Goal: Information Seeking & Learning: Compare options

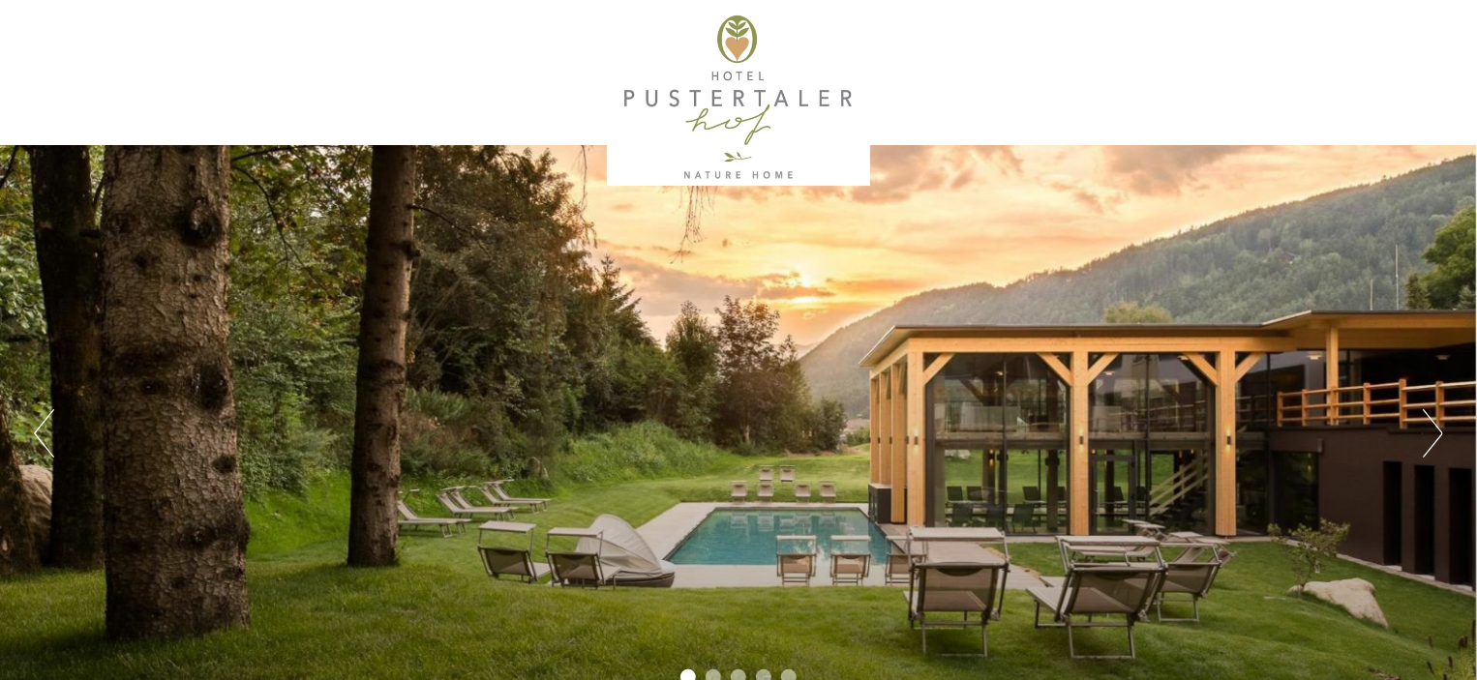
scroll to position [97, 0]
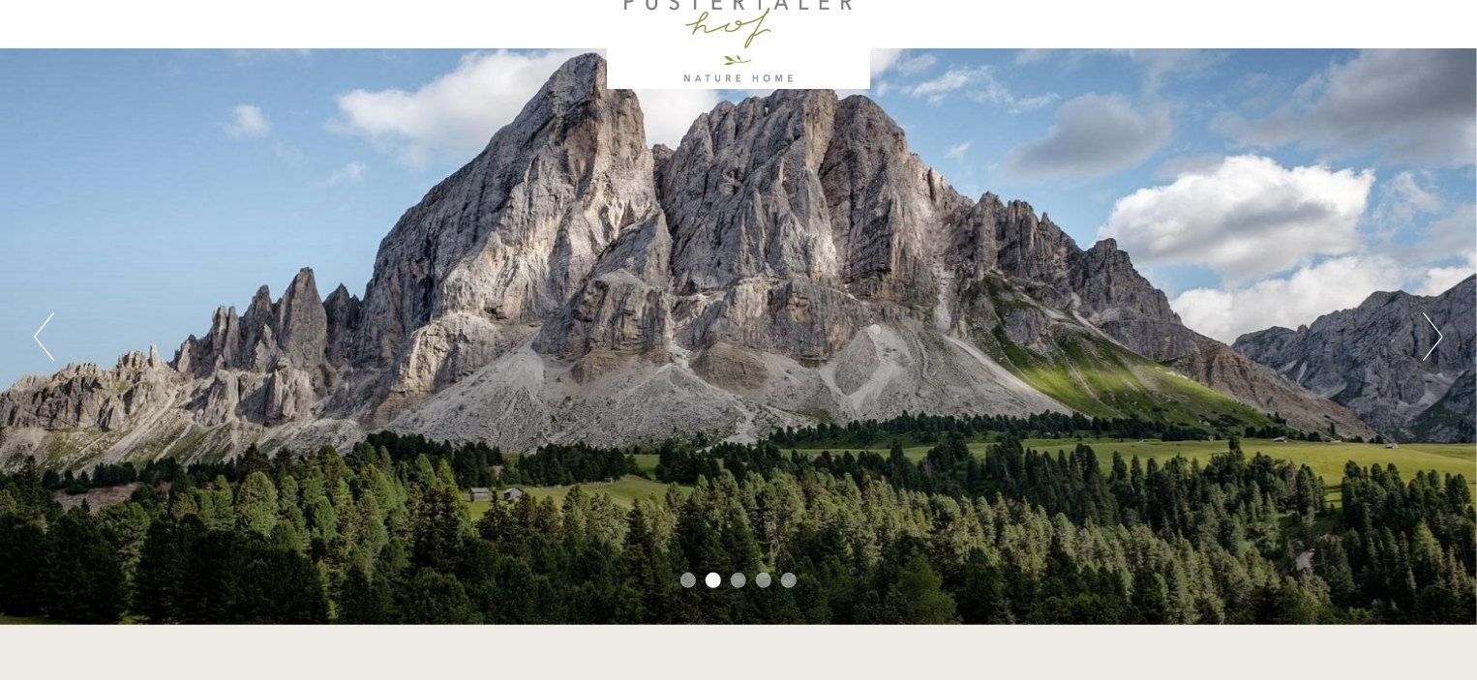
click at [39, 344] on button "Previous" at bounding box center [44, 337] width 20 height 48
click at [1422, 327] on button "Next" at bounding box center [1432, 337] width 20 height 48
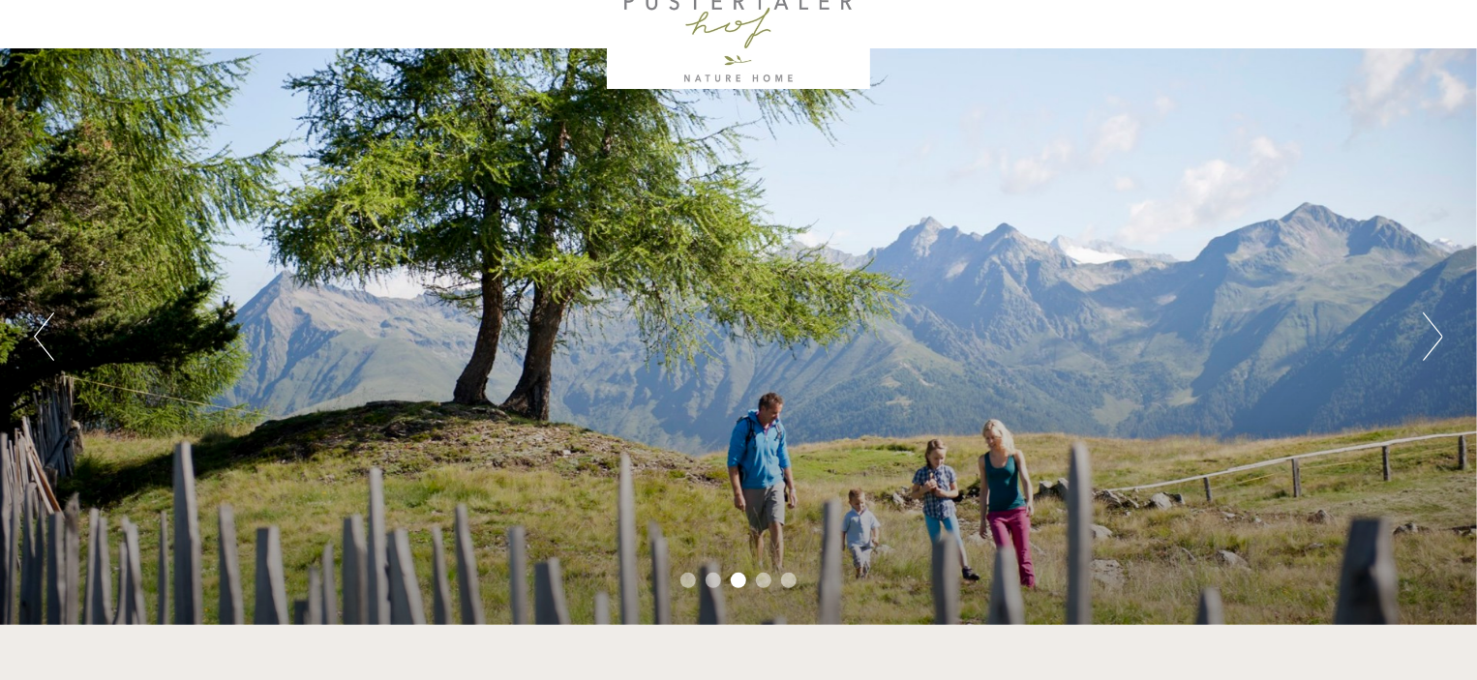
click at [1425, 327] on button "Next" at bounding box center [1432, 337] width 20 height 48
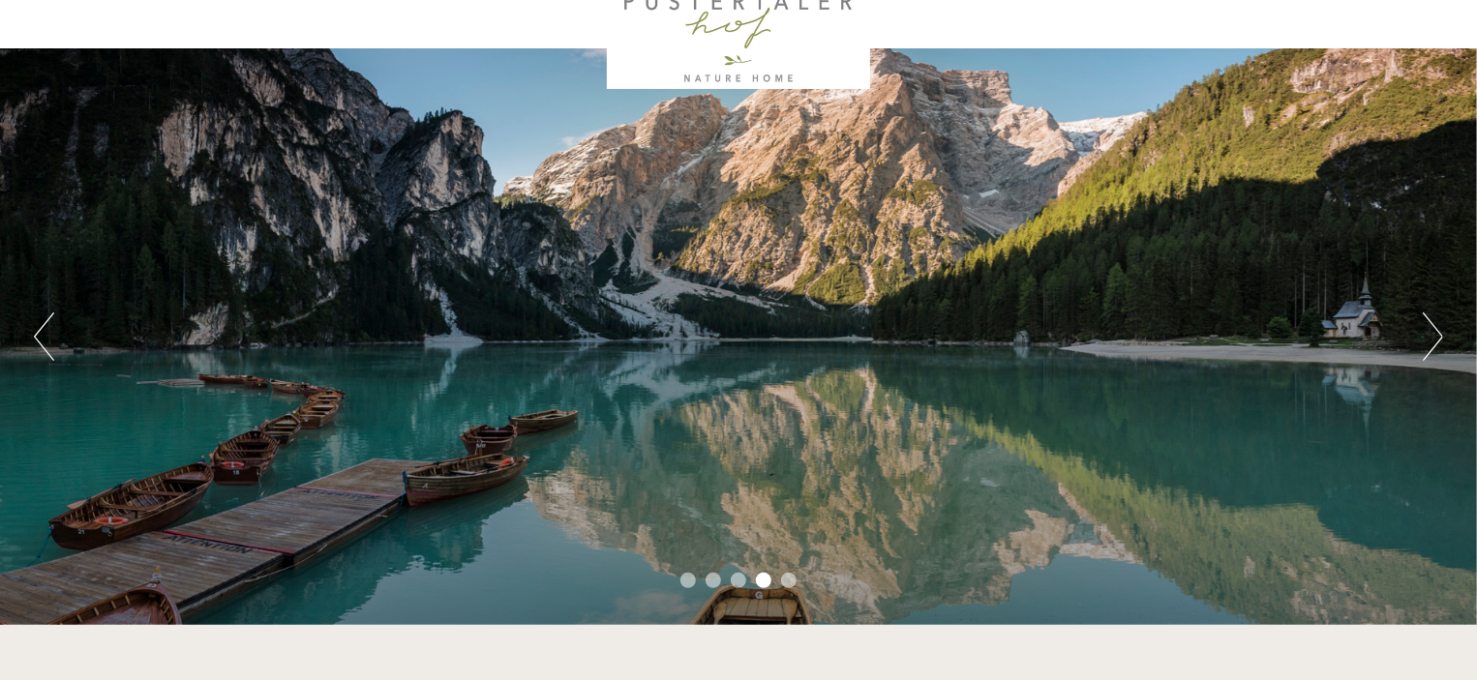
click at [1425, 327] on button "Next" at bounding box center [1432, 337] width 20 height 48
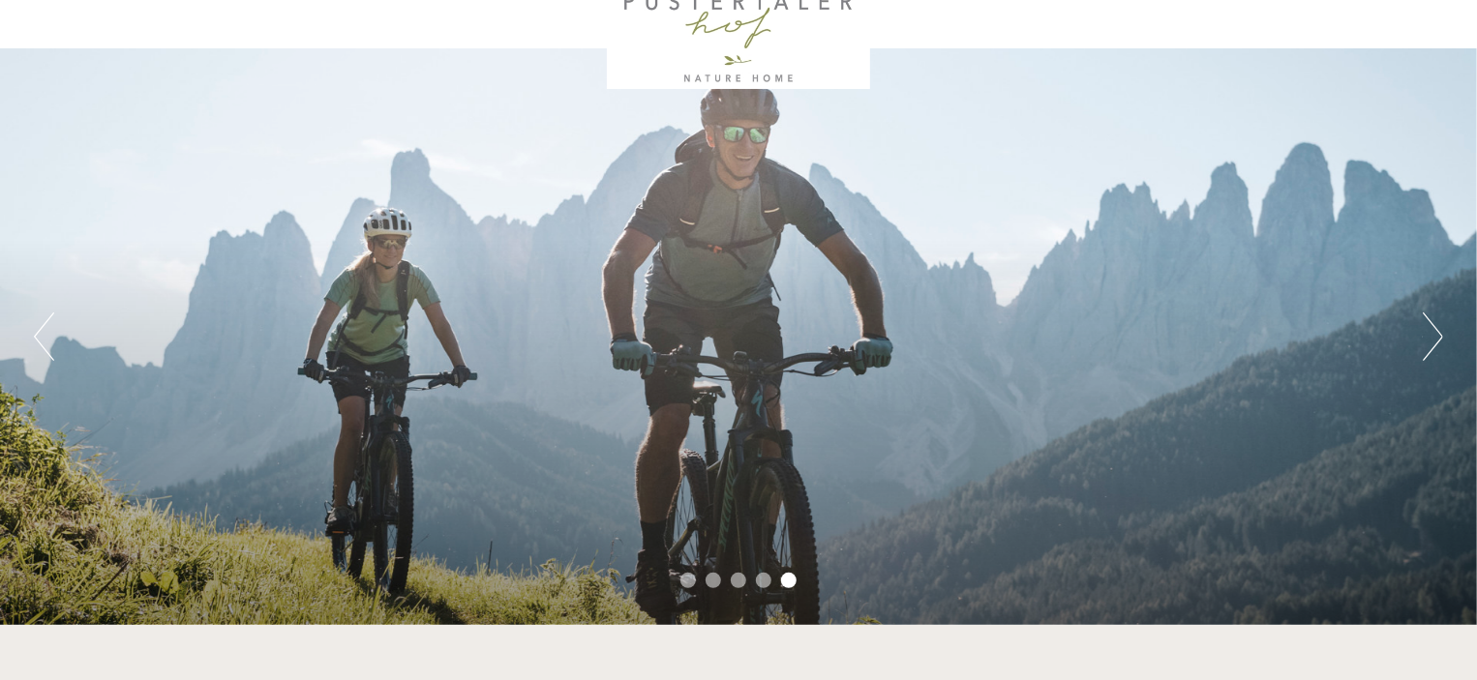
click at [1427, 327] on button "Next" at bounding box center [1432, 337] width 20 height 48
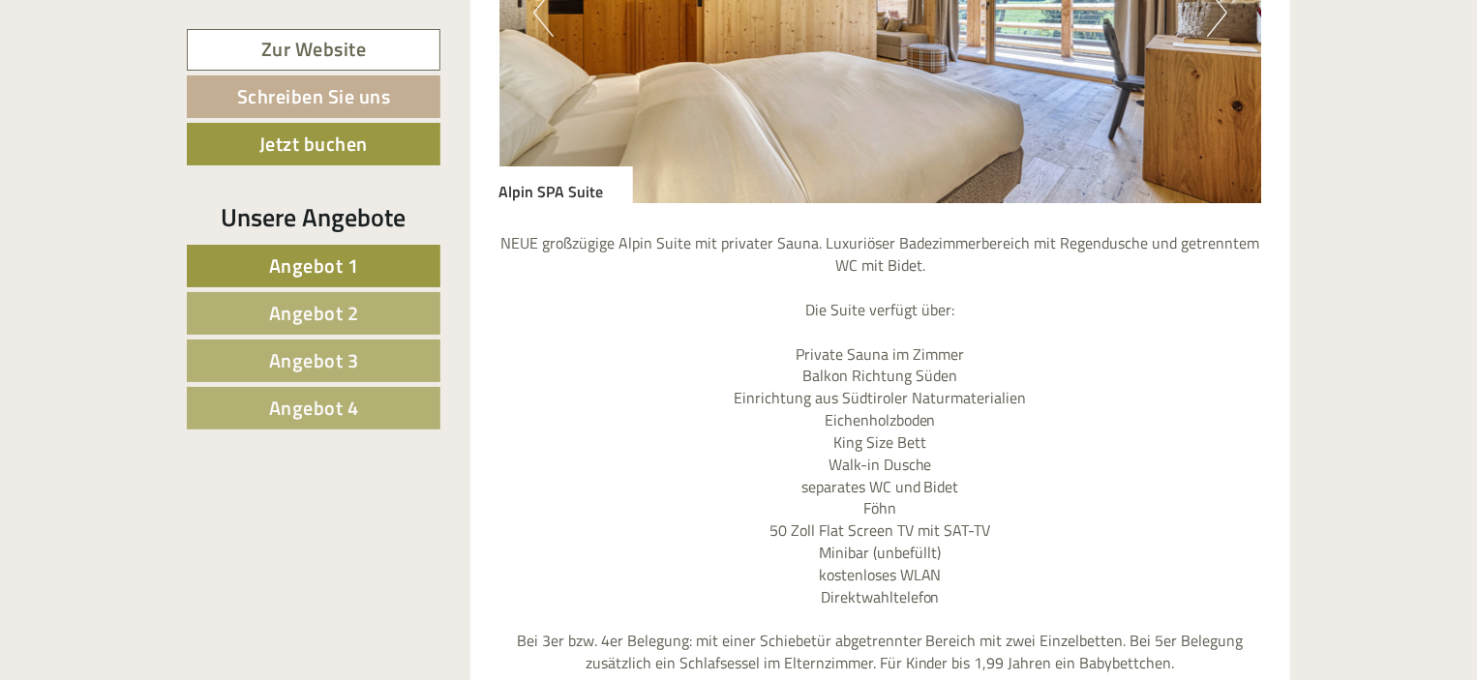
scroll to position [3096, 0]
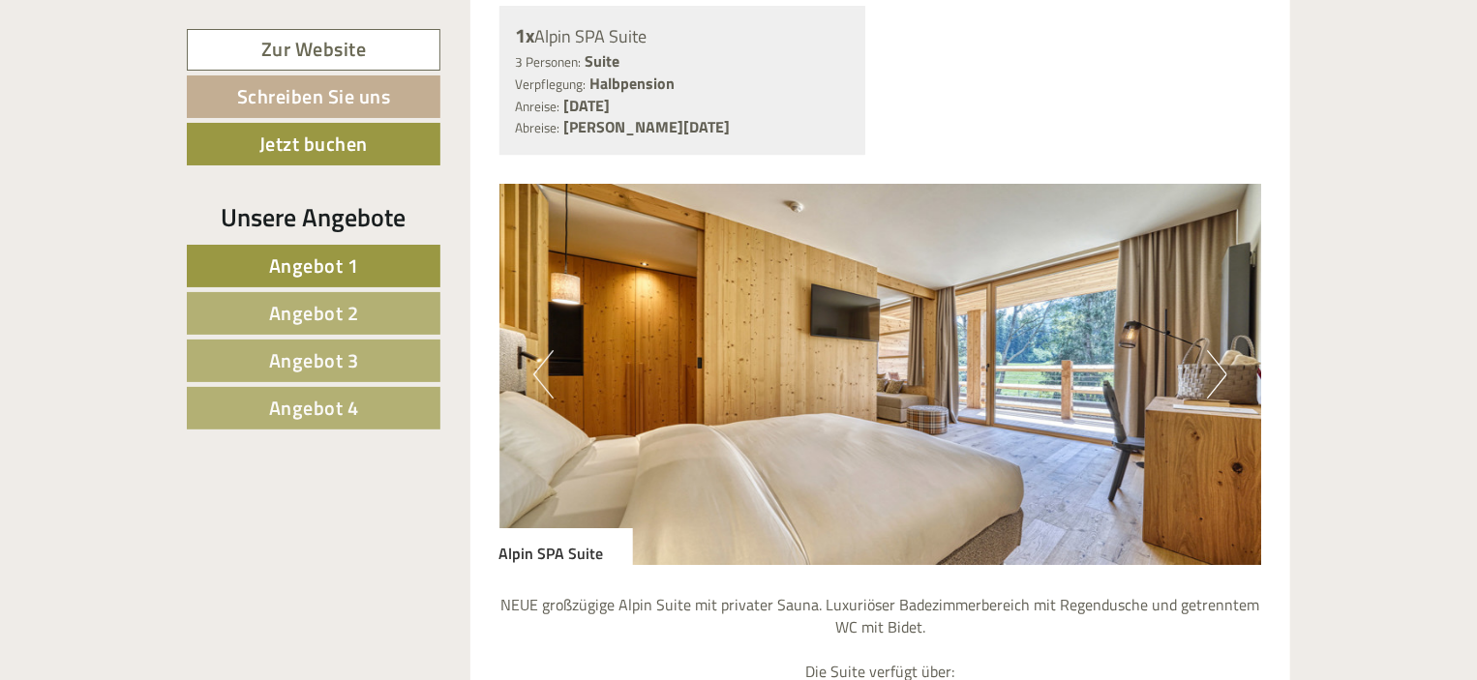
click at [1210, 358] on button "Next" at bounding box center [1217, 374] width 20 height 48
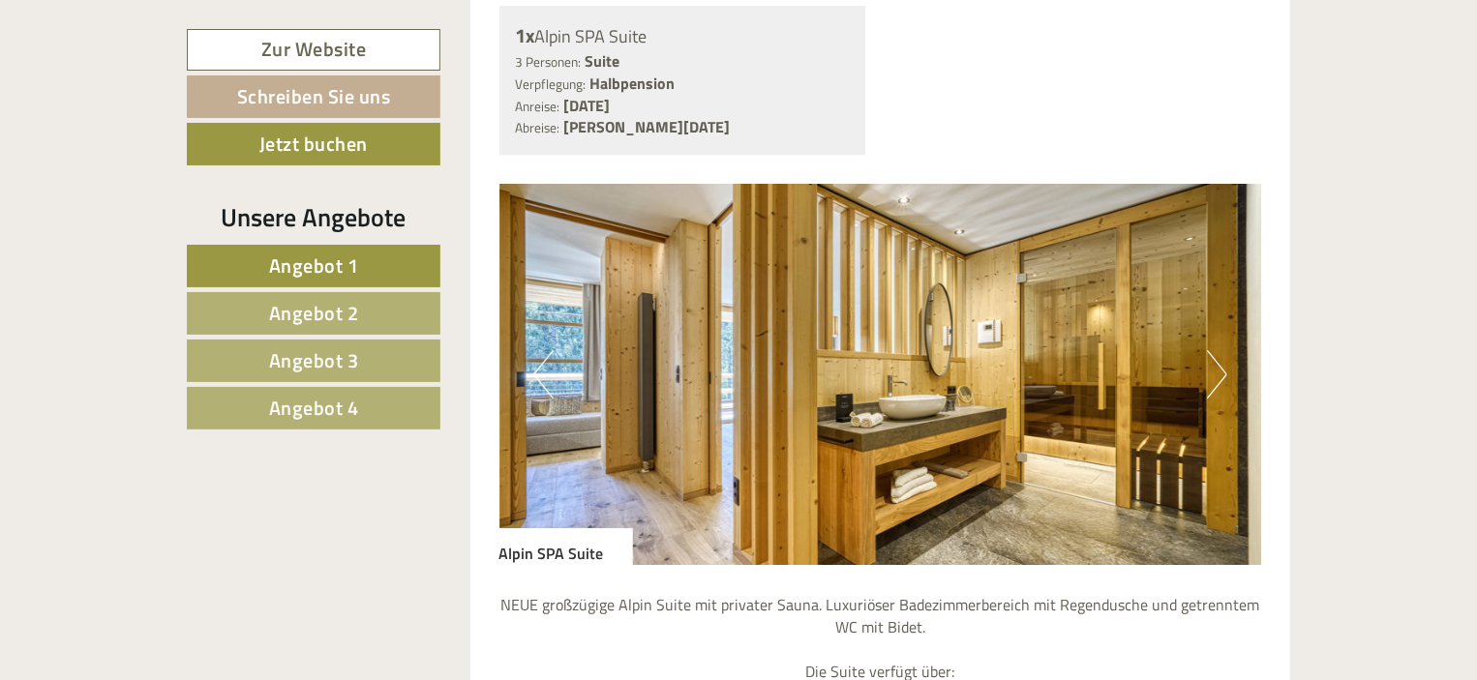
click at [1210, 358] on button "Next" at bounding box center [1217, 374] width 20 height 48
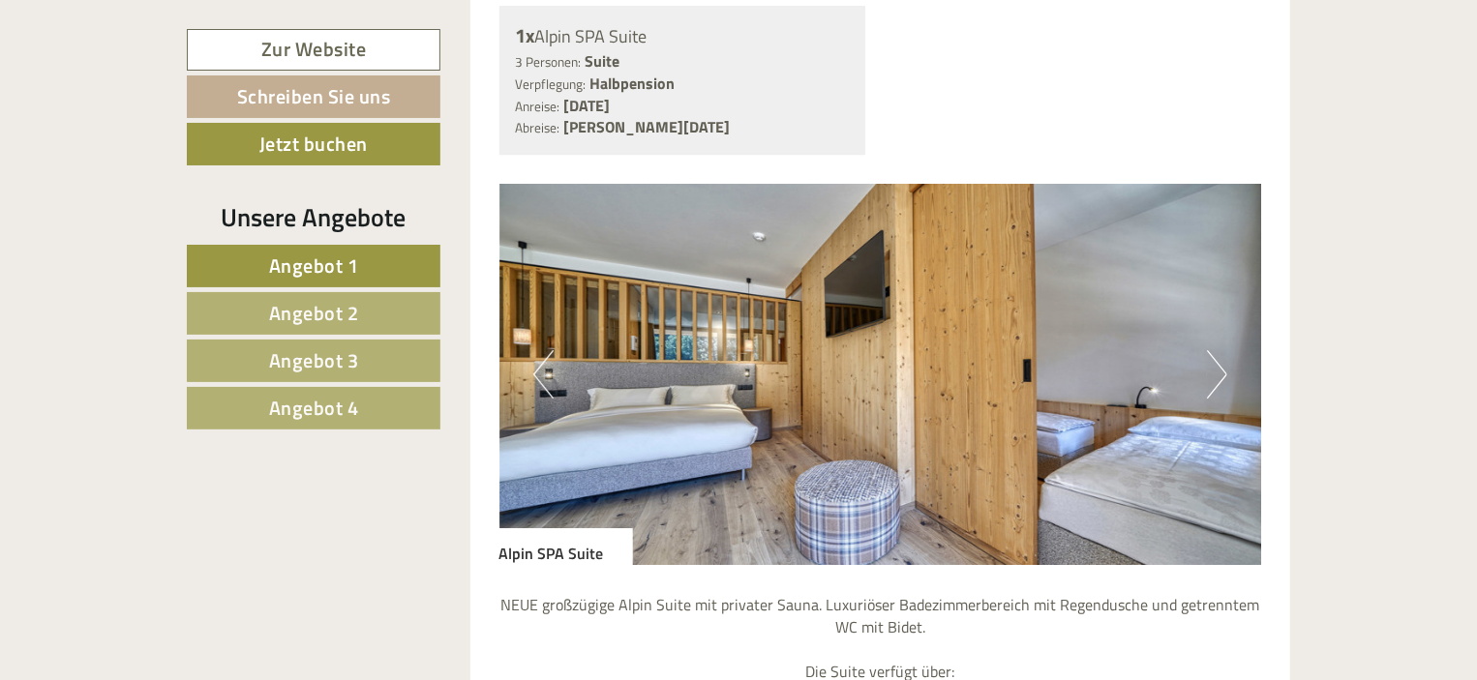
click at [1210, 358] on button "Next" at bounding box center [1217, 374] width 20 height 48
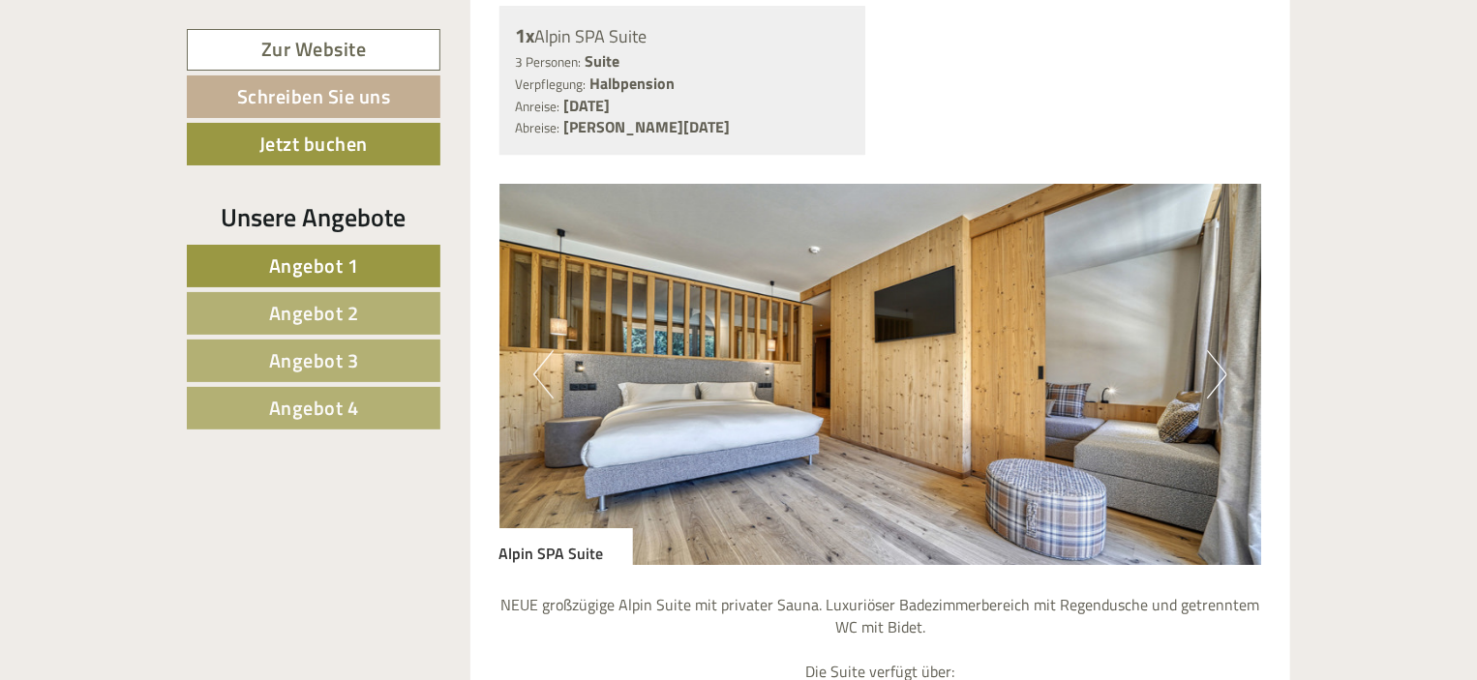
click at [1210, 358] on button "Next" at bounding box center [1217, 374] width 20 height 48
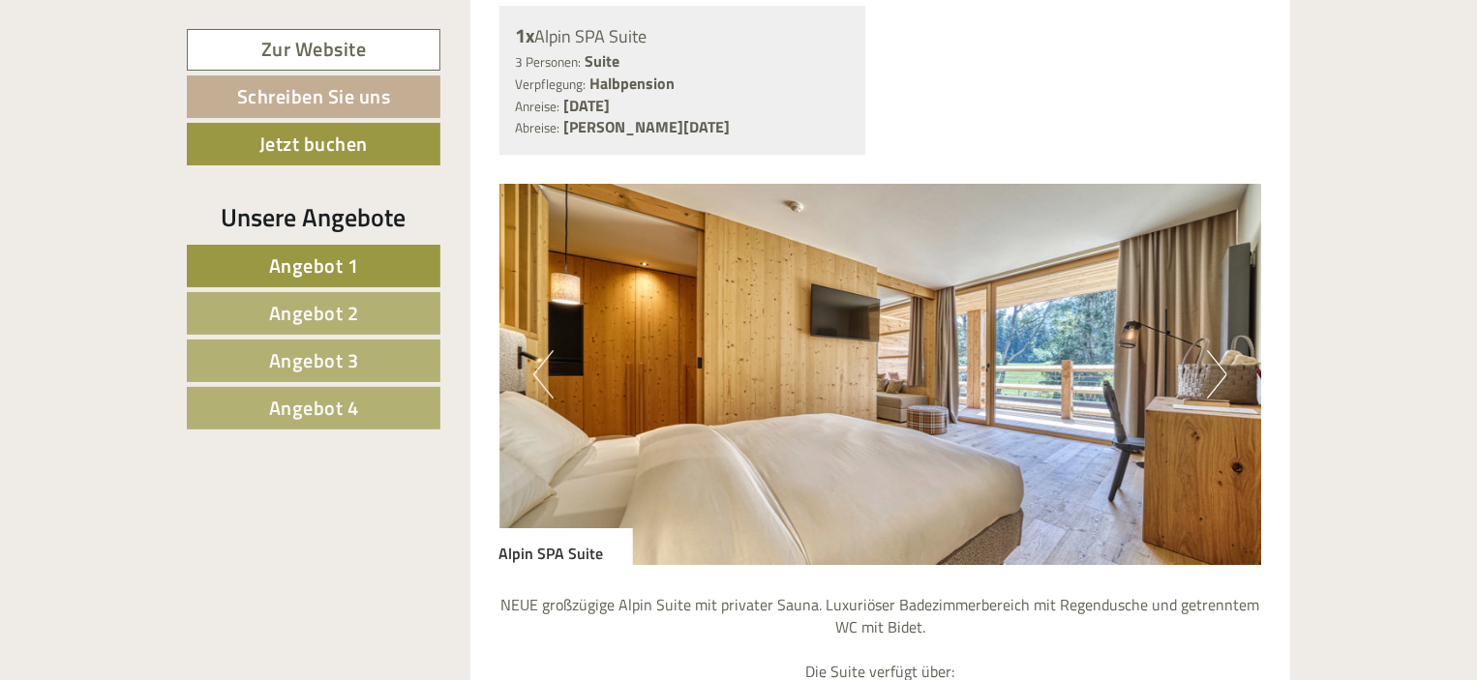
click at [1210, 358] on button "Next" at bounding box center [1217, 374] width 20 height 48
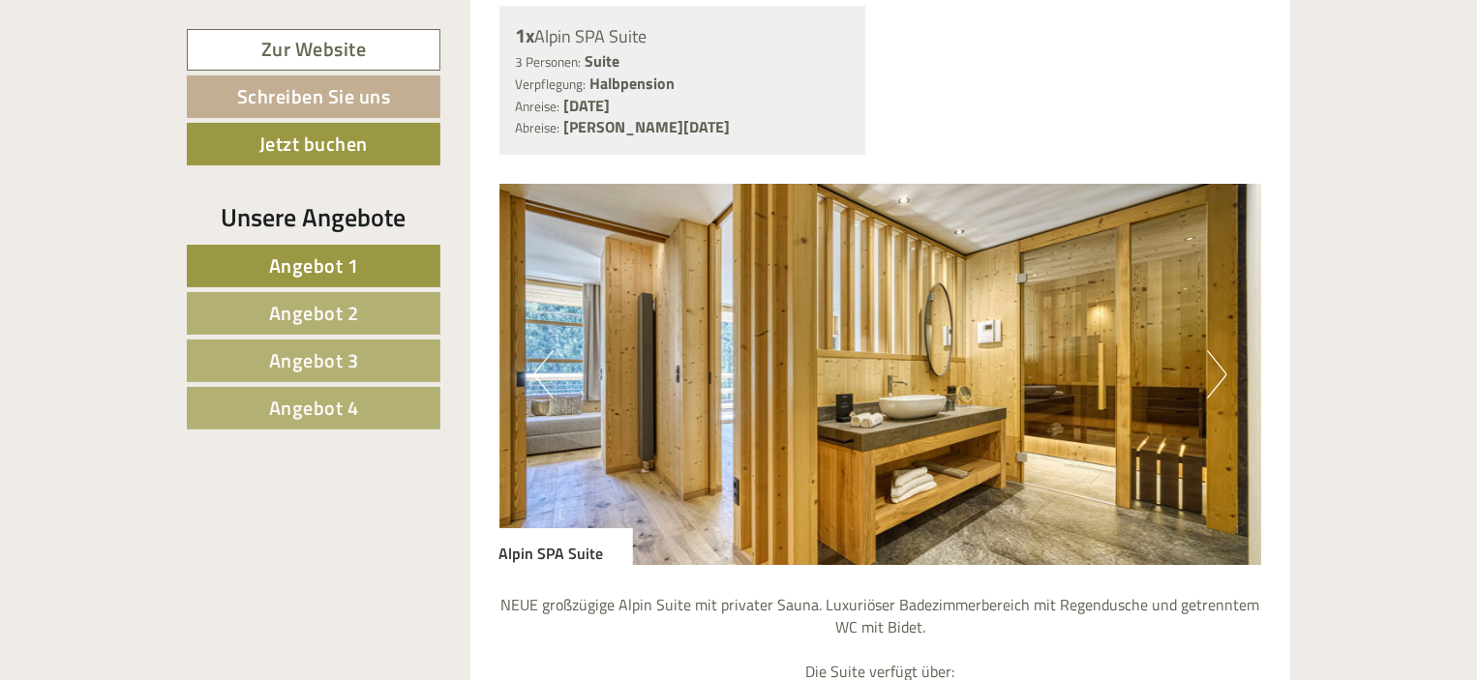
click at [1210, 358] on button "Next" at bounding box center [1217, 374] width 20 height 48
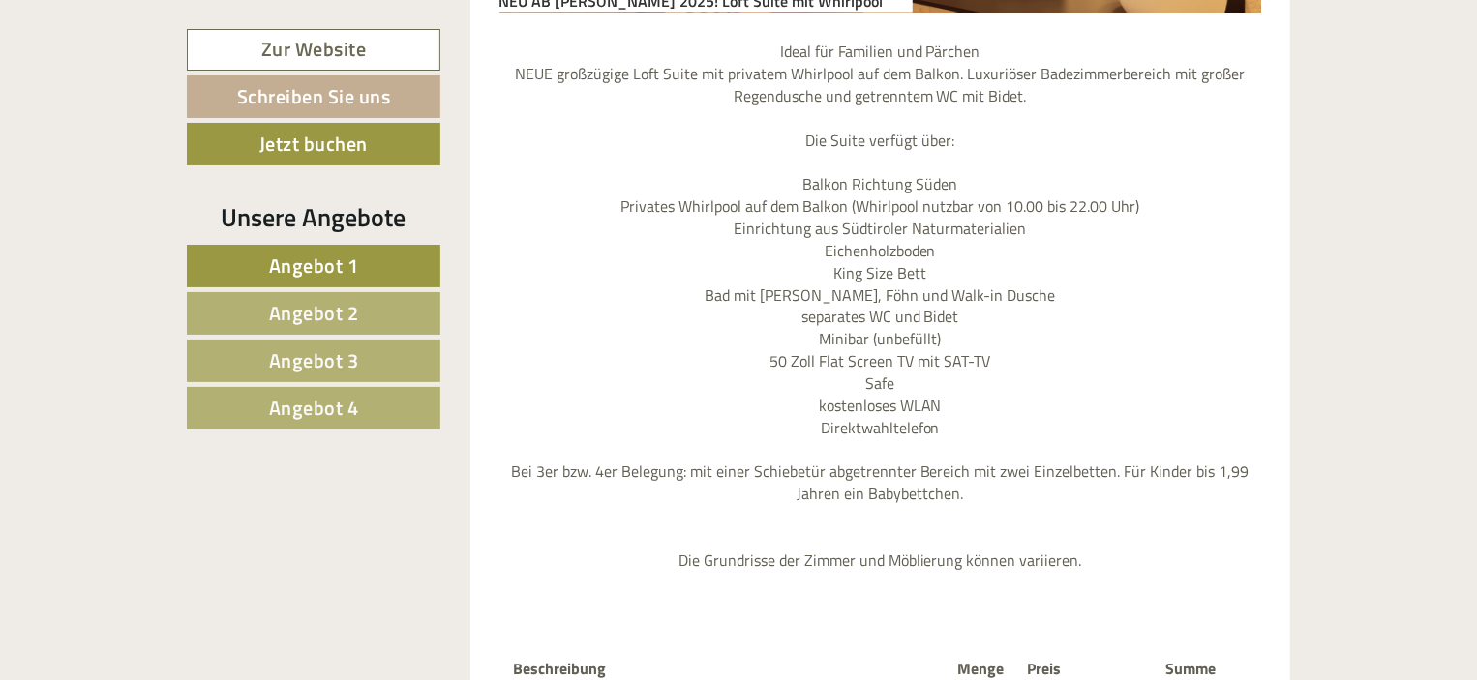
scroll to position [1742, 0]
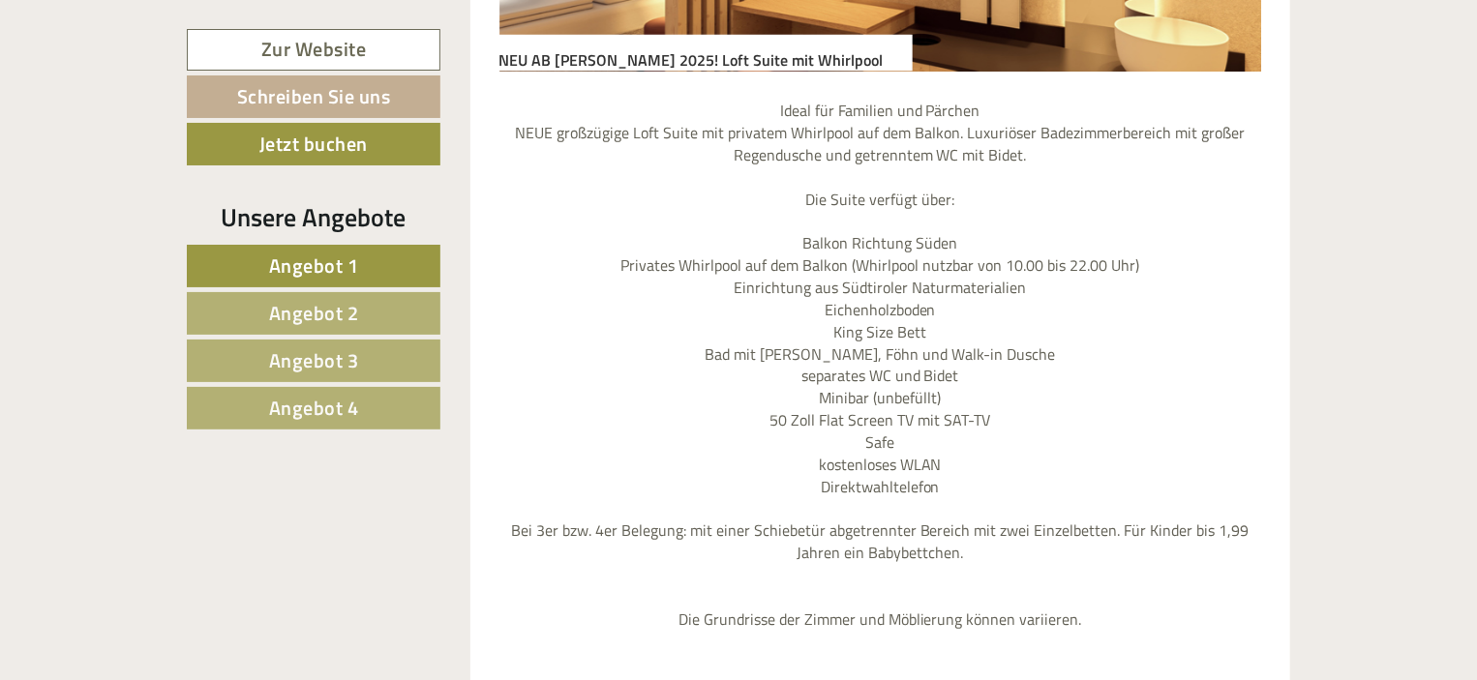
click at [310, 258] on span "Angebot 1" at bounding box center [314, 266] width 90 height 30
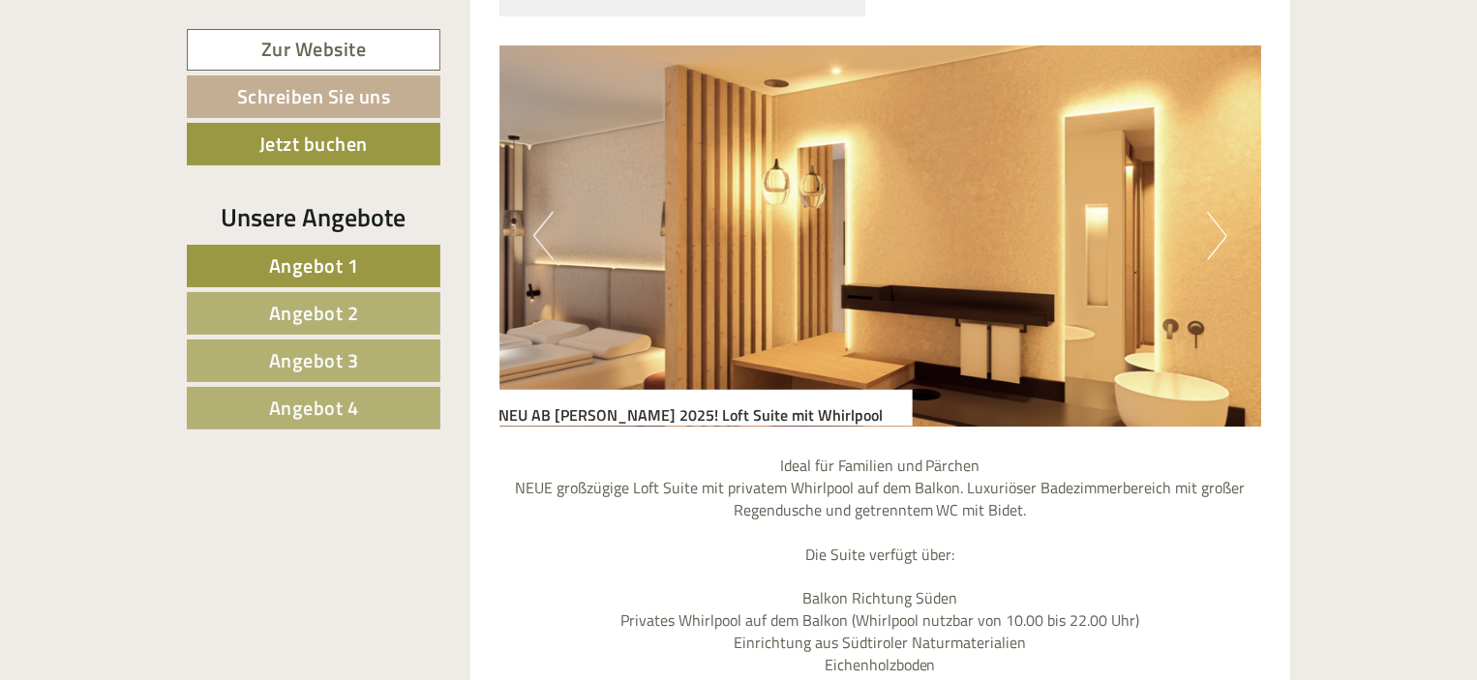
scroll to position [1393, 0]
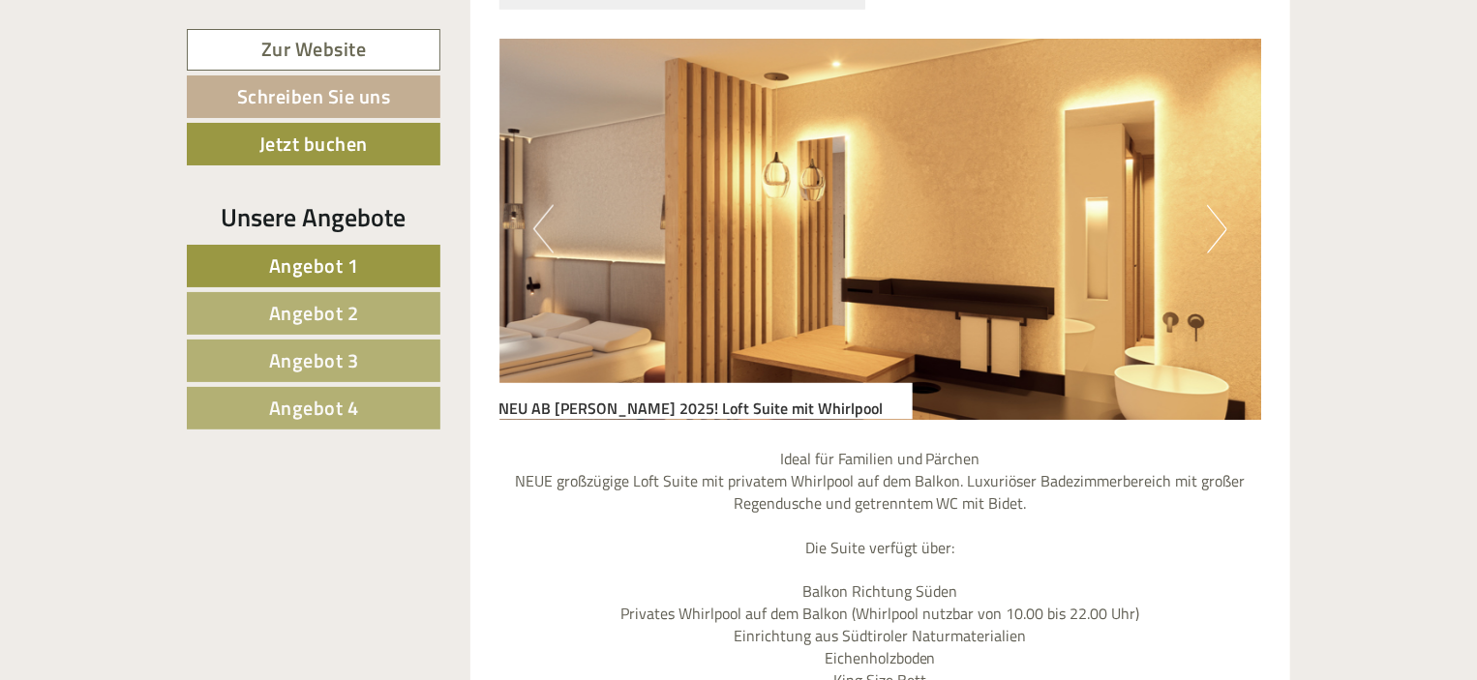
click at [1215, 226] on button "Next" at bounding box center [1217, 229] width 20 height 48
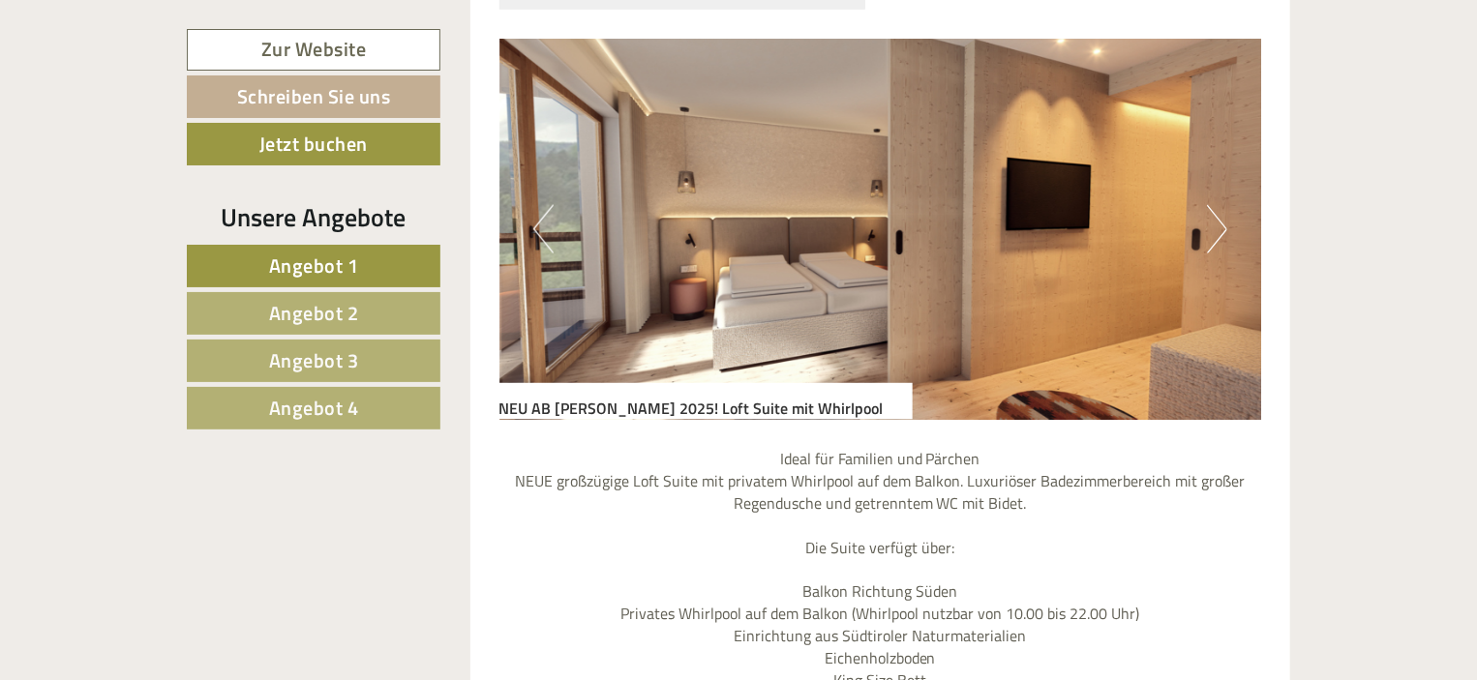
click at [1215, 226] on button "Next" at bounding box center [1217, 229] width 20 height 48
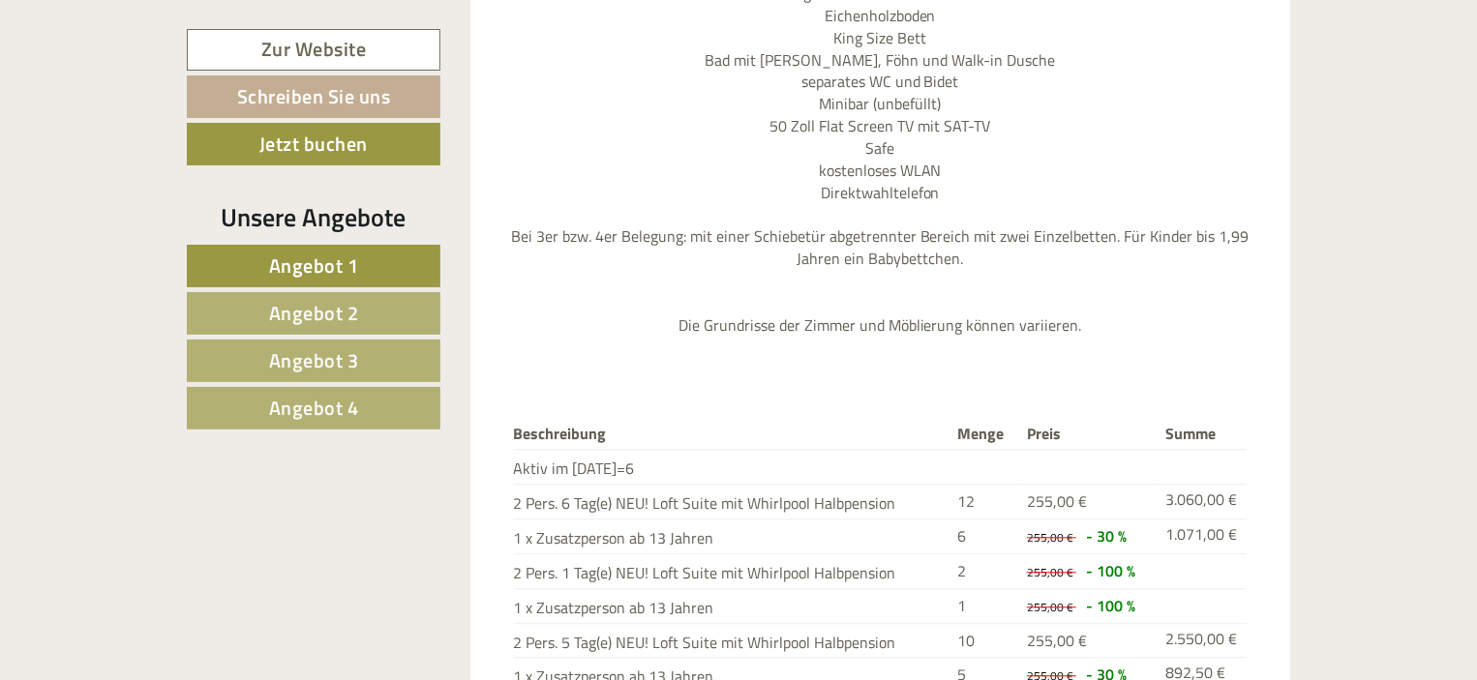
scroll to position [2071, 0]
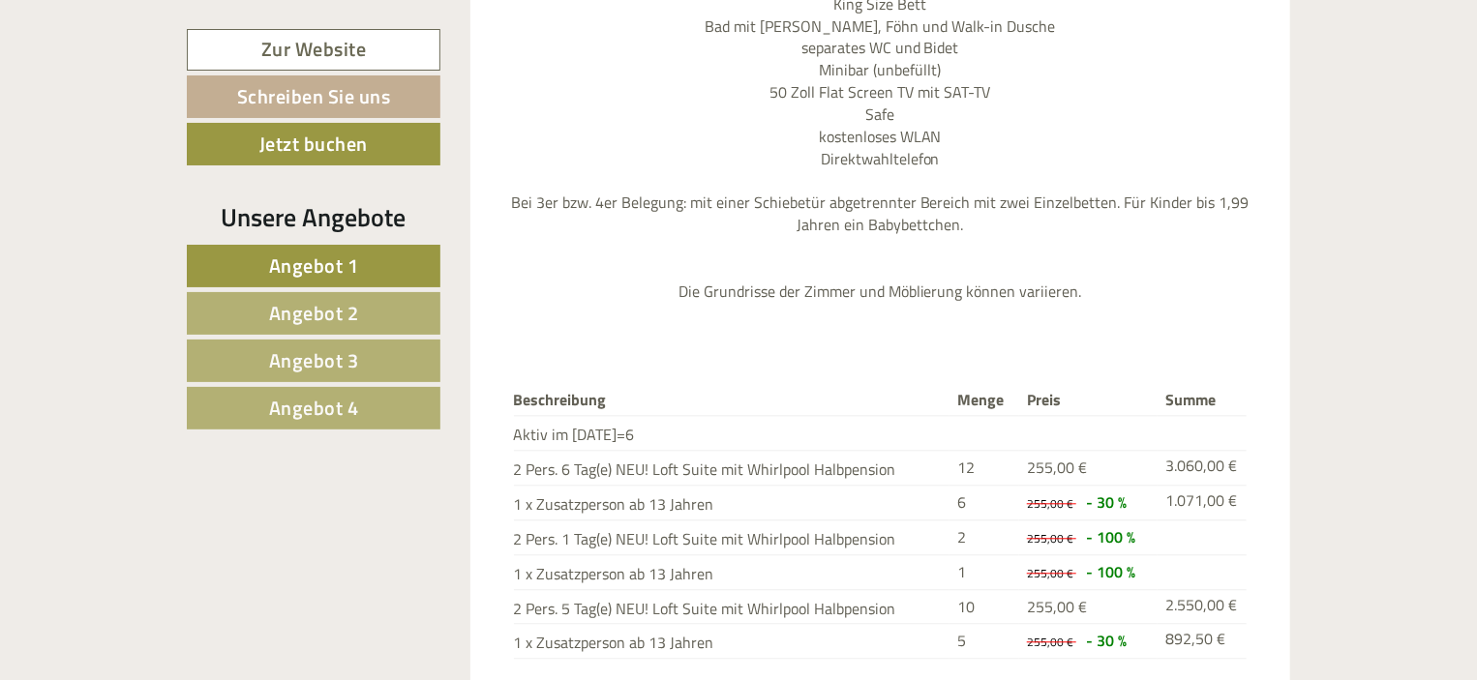
click at [906, 284] on p "Ideal für Familien und Pärchen NEUE großzügige Loft Suite mit privatem Whirlpoo…" at bounding box center [880, 37] width 762 height 530
drag, startPoint x: 691, startPoint y: 292, endPoint x: 1186, endPoint y: 265, distance: 496.2
click at [1206, 264] on p "Ideal für Familien und Pärchen NEUE großzügige Loft Suite mit privatem Whirlpoo…" at bounding box center [880, 37] width 762 height 530
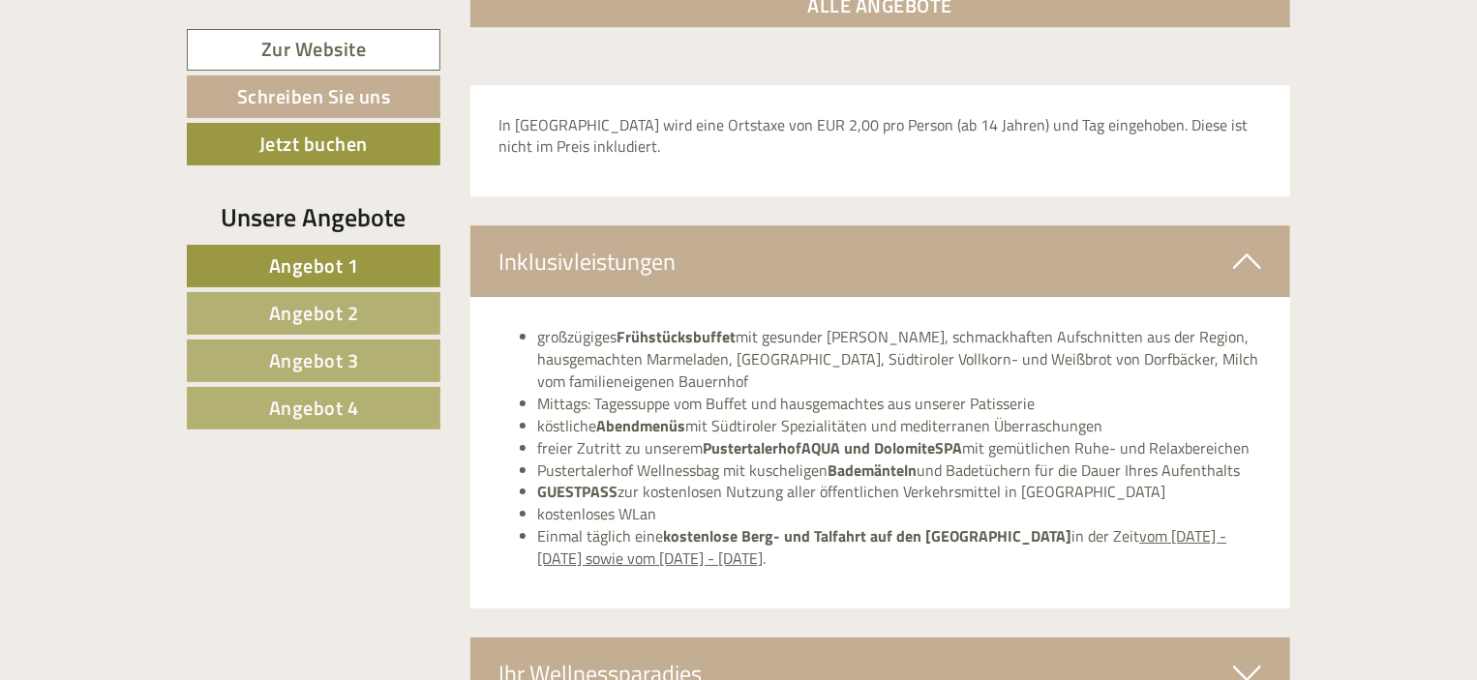
scroll to position [3038, 0]
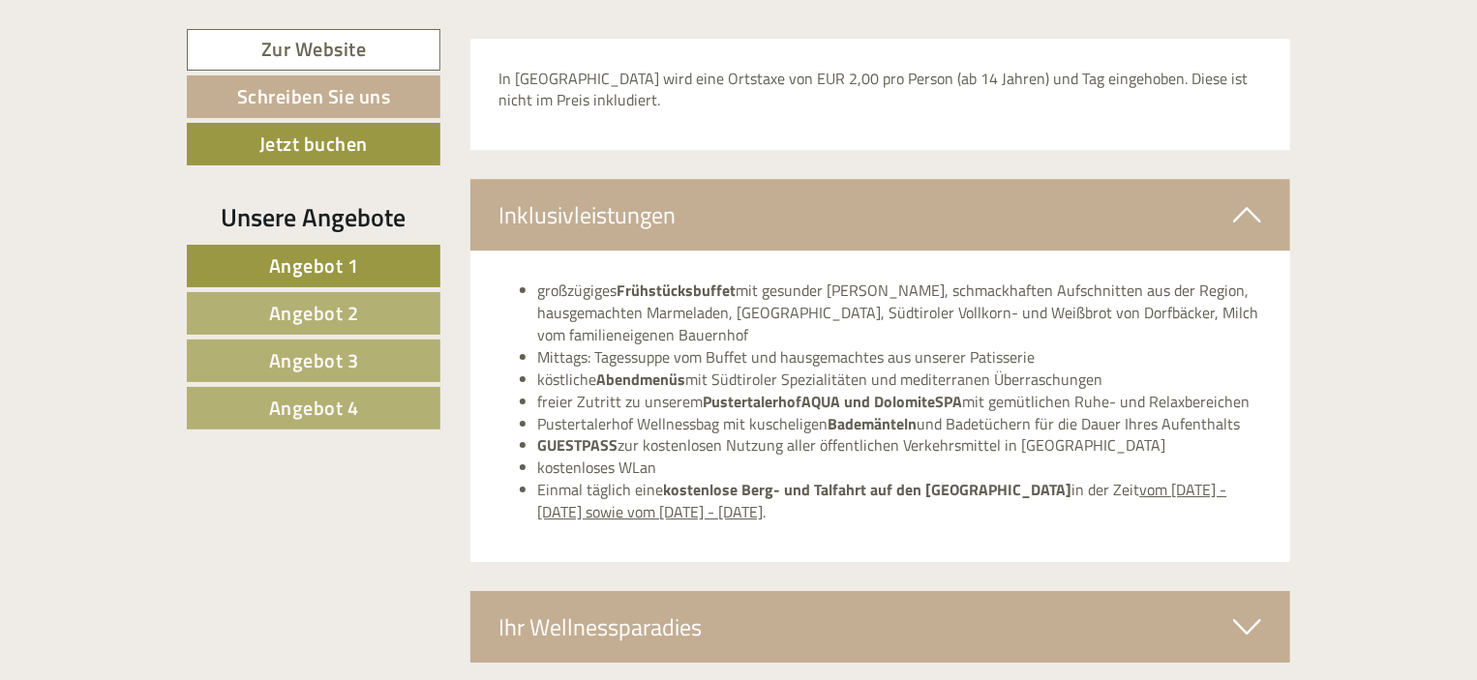
click at [367, 312] on link "Angebot 2" at bounding box center [314, 313] width 254 height 43
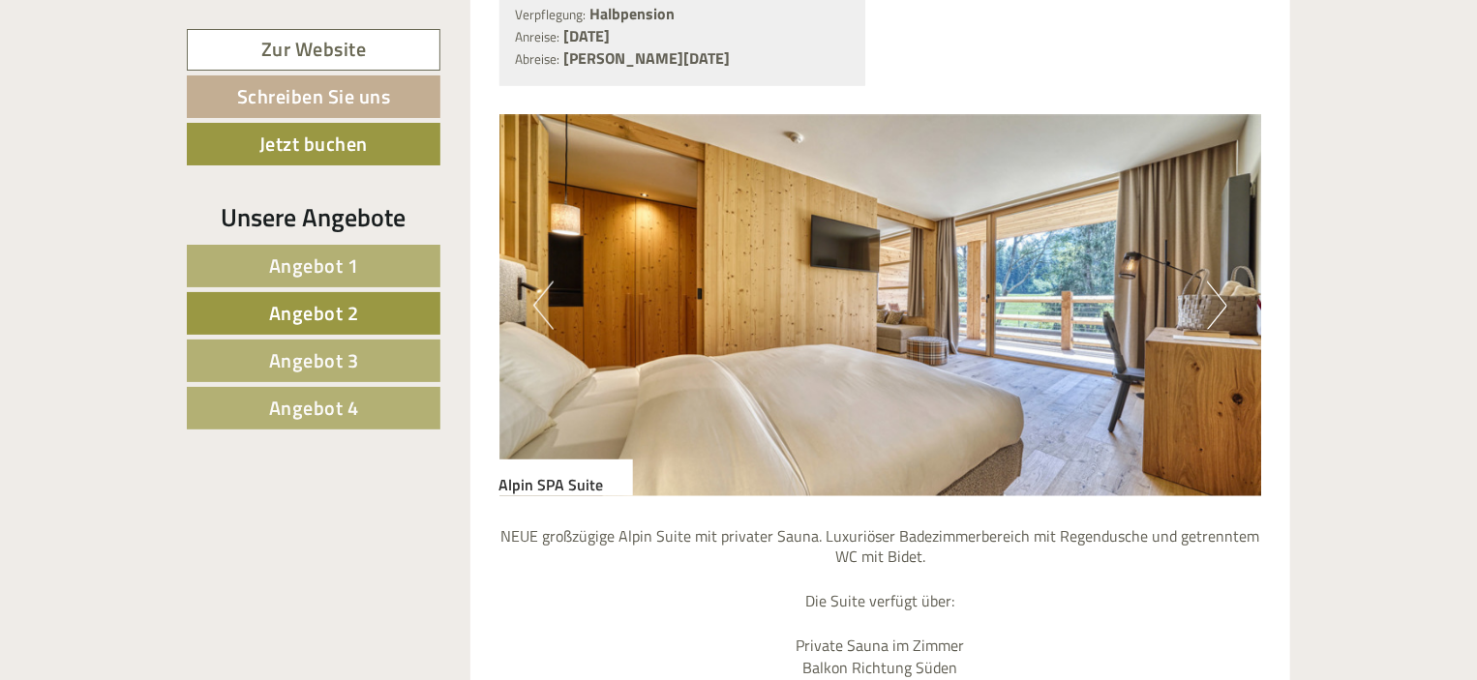
scroll to position [1297, 0]
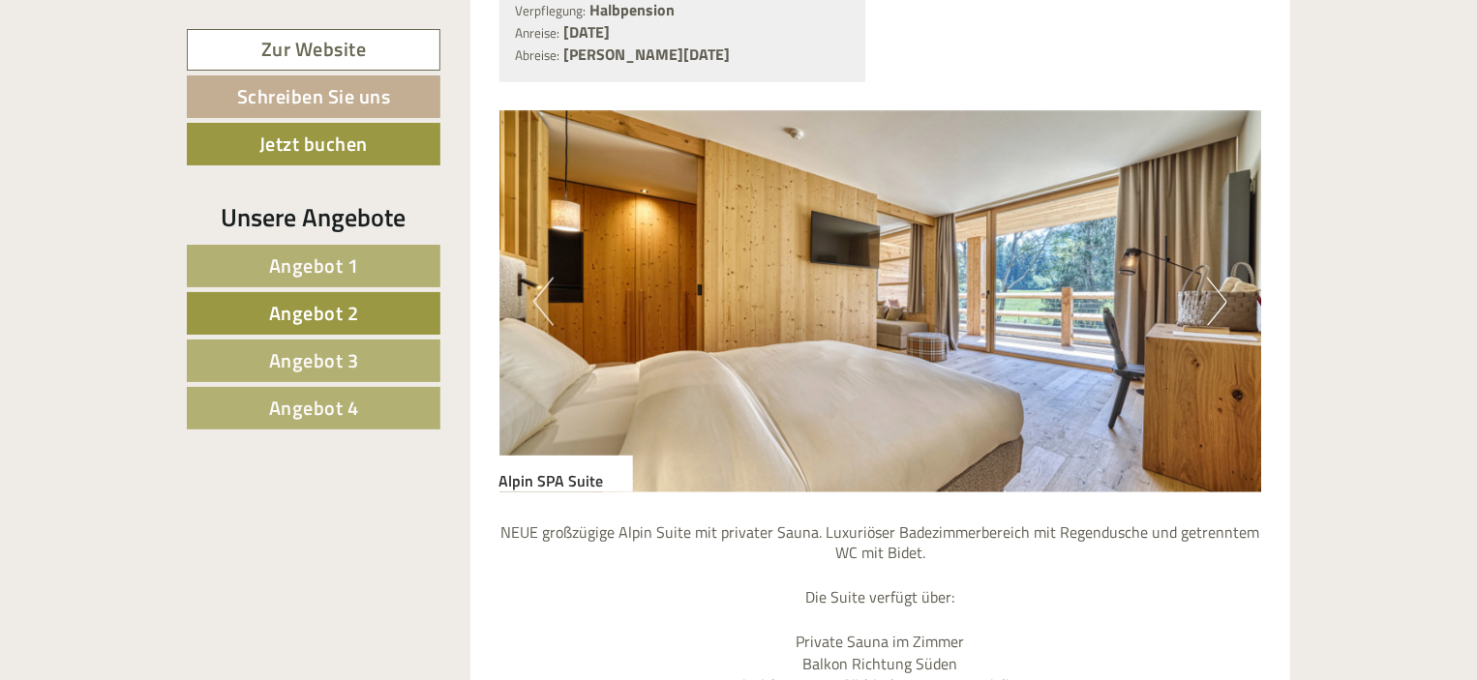
click at [1217, 303] on button "Next" at bounding box center [1217, 302] width 20 height 48
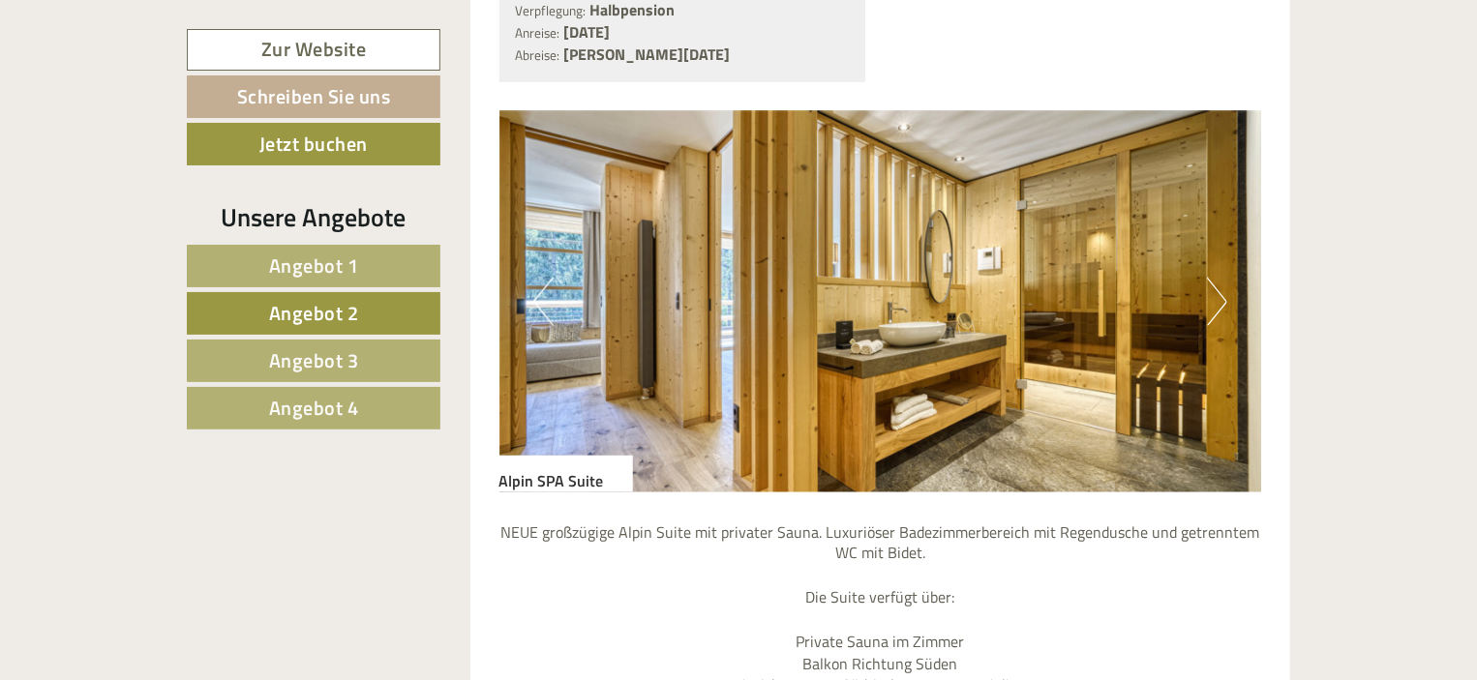
click at [1217, 303] on button "Next" at bounding box center [1217, 302] width 20 height 48
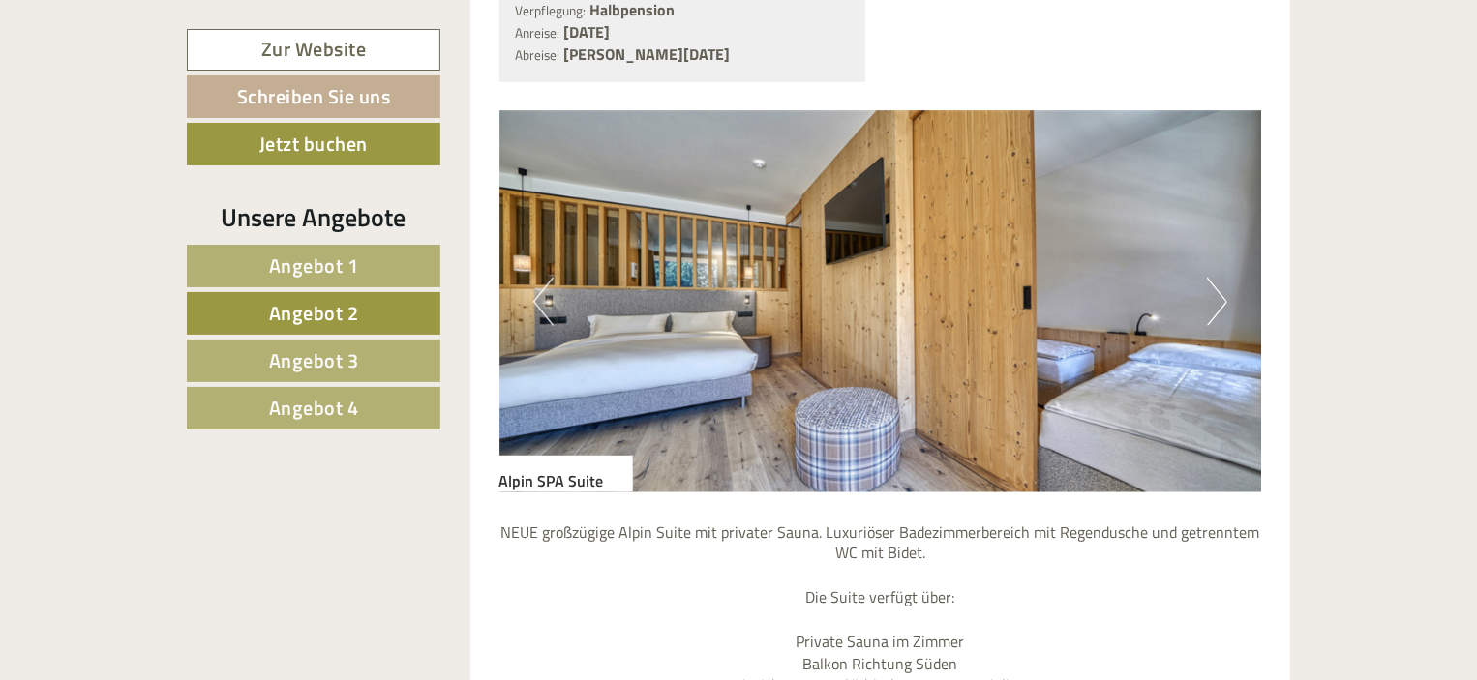
click at [1217, 303] on button "Next" at bounding box center [1217, 302] width 20 height 48
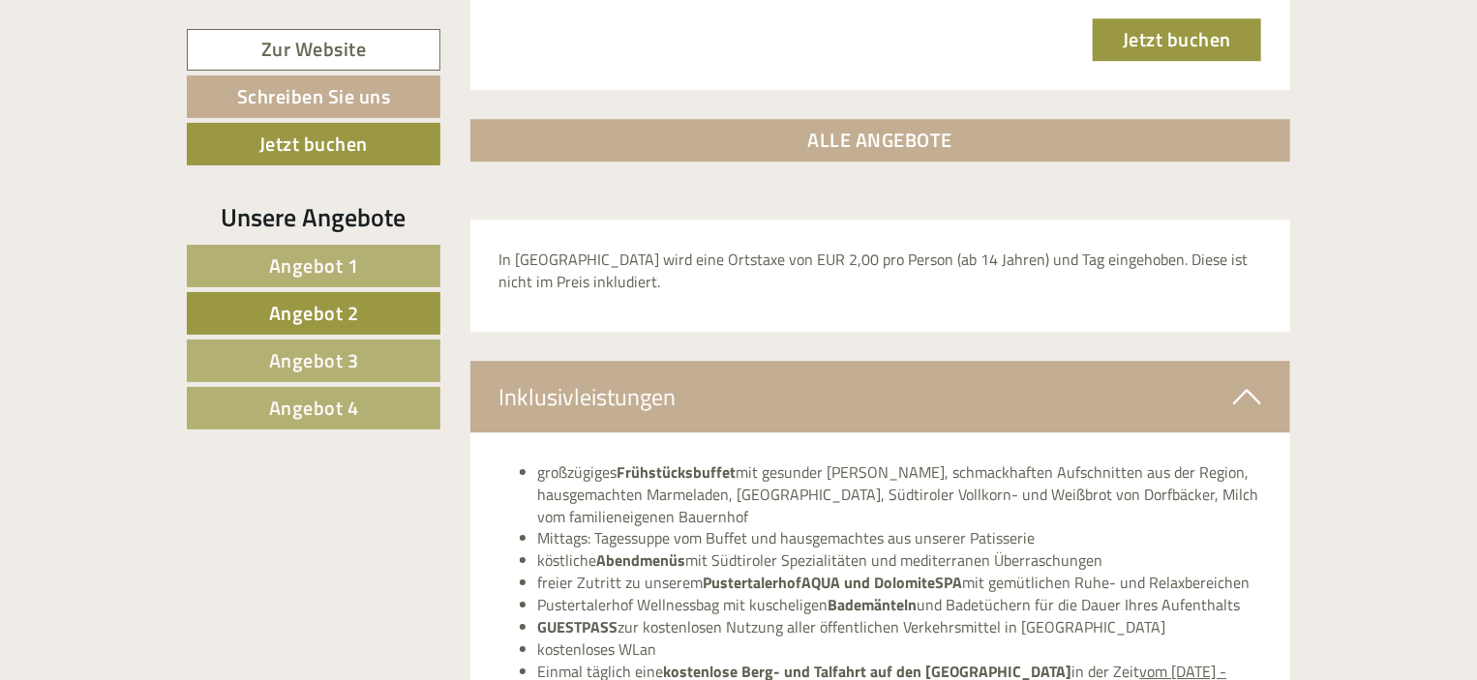
scroll to position [2845, 0]
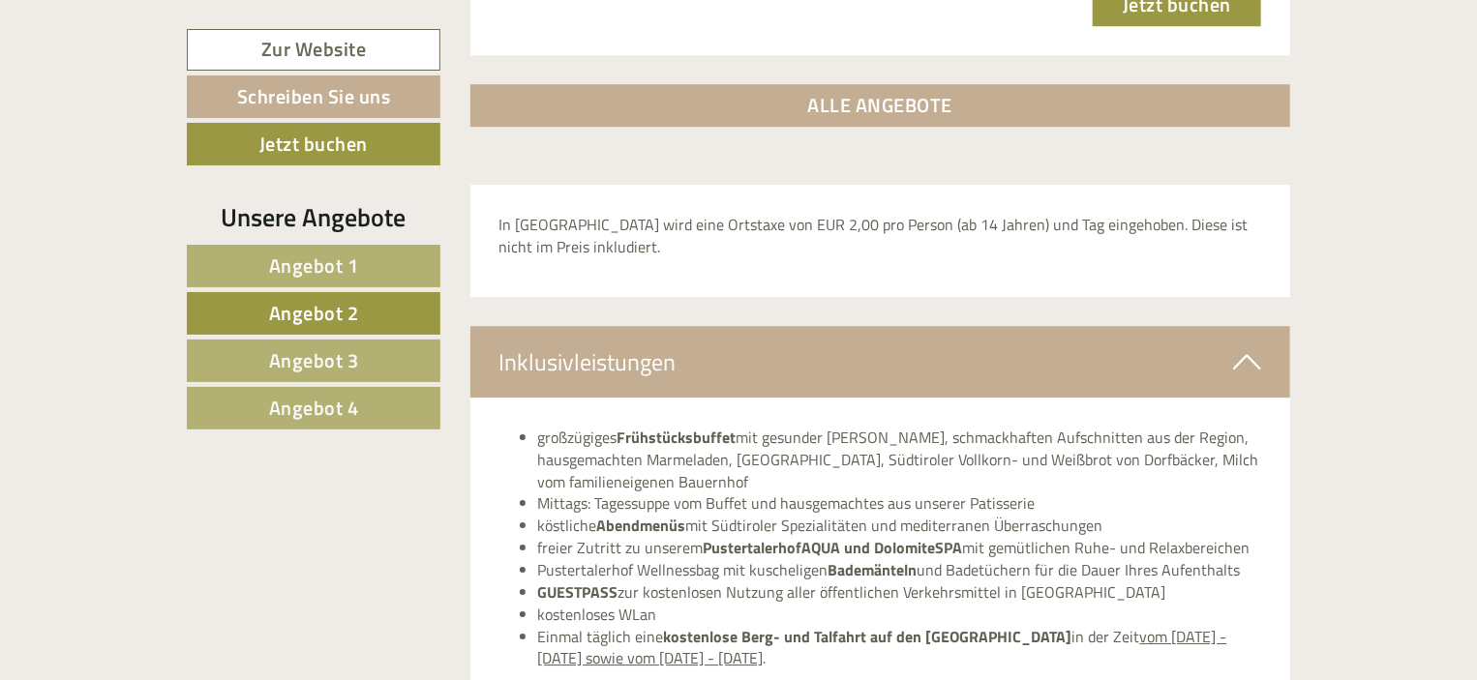
click at [355, 355] on span "Angebot 3" at bounding box center [314, 360] width 90 height 30
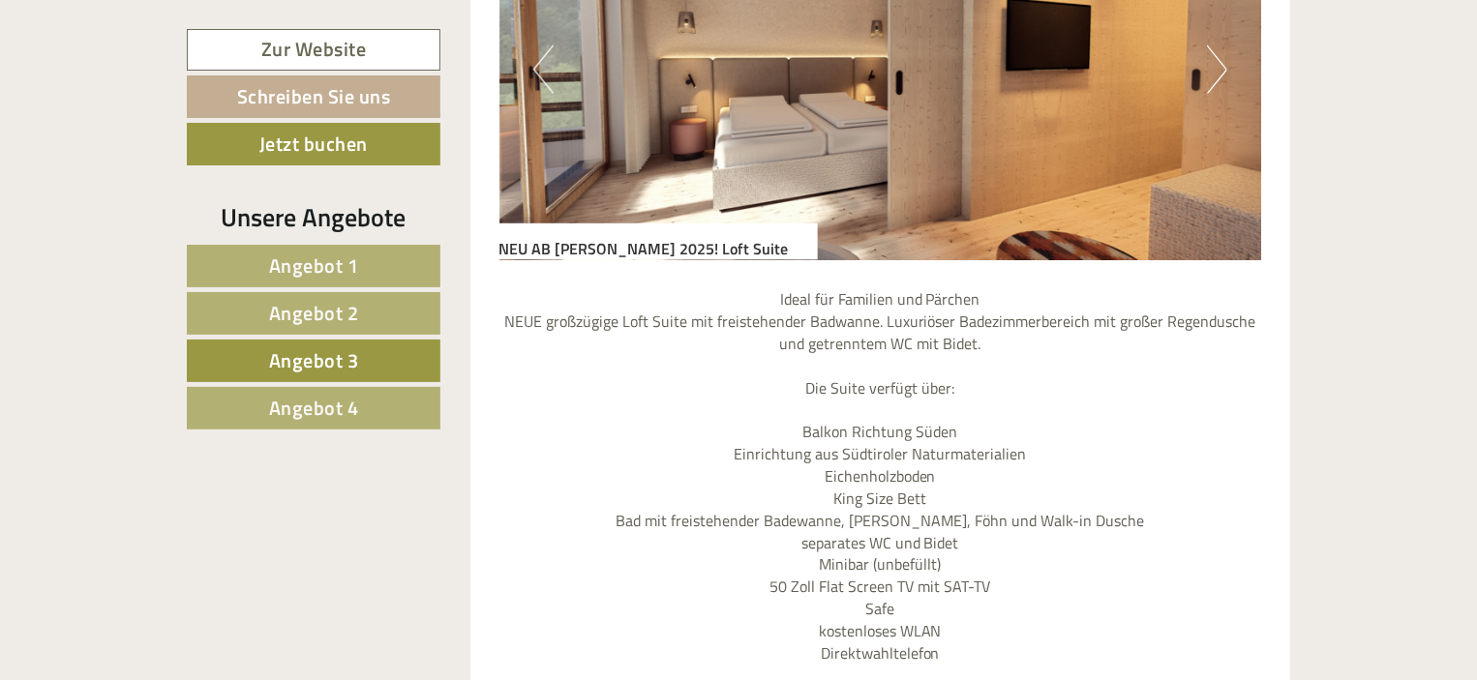
scroll to position [1393, 0]
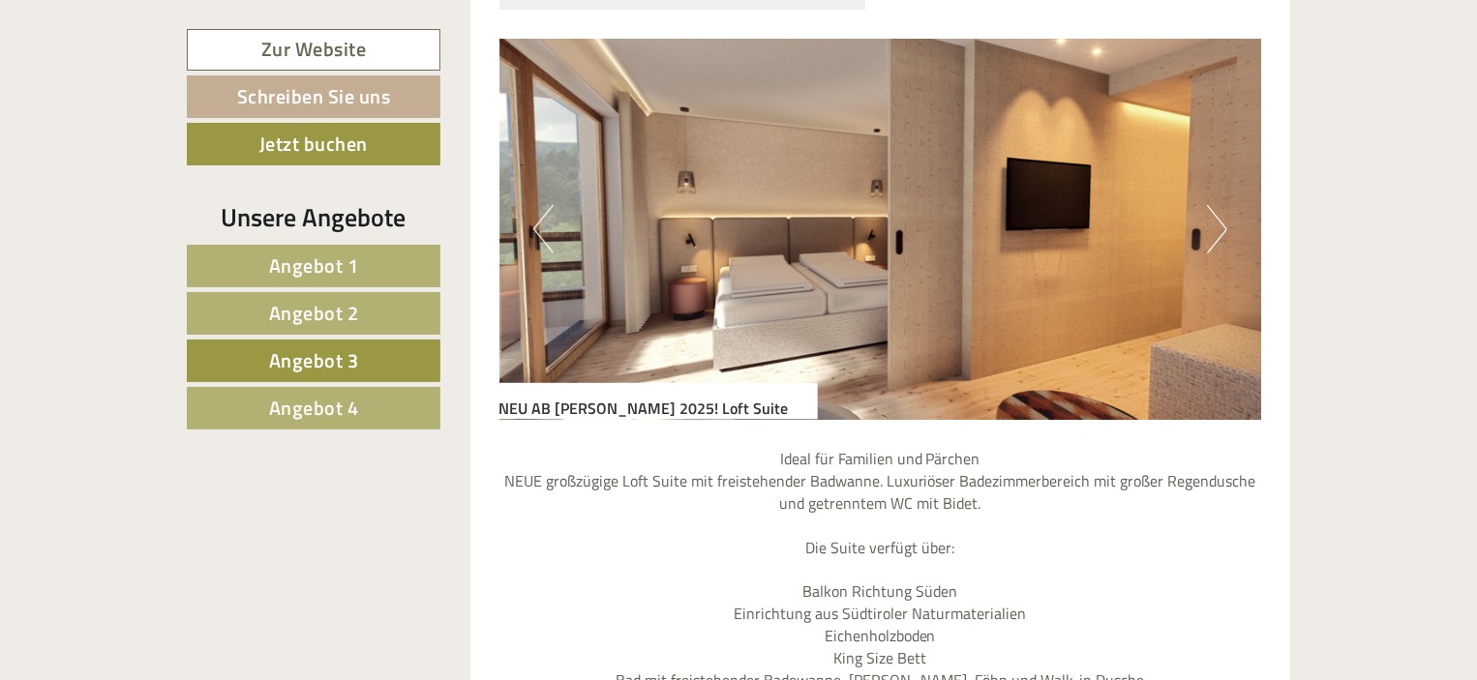
click at [1218, 206] on button "Next" at bounding box center [1217, 229] width 20 height 48
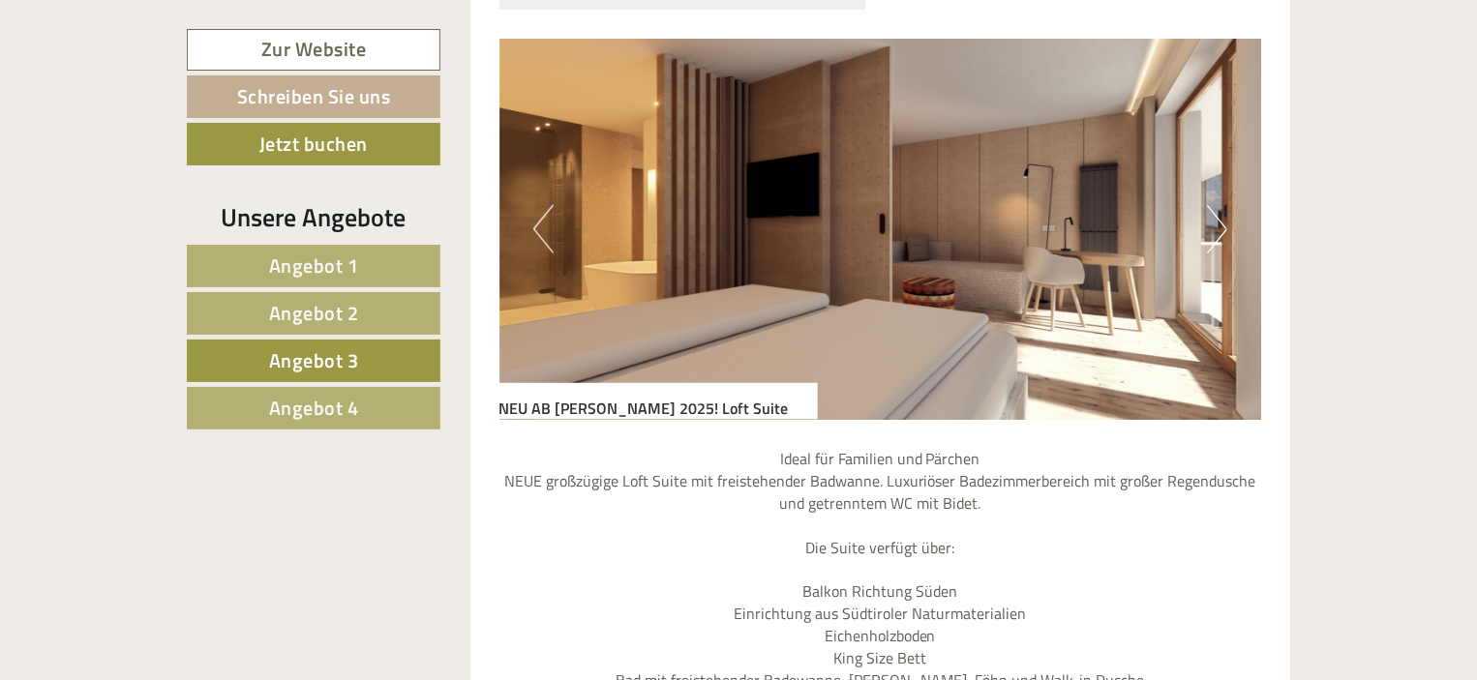
click at [1217, 206] on button "Next" at bounding box center [1217, 229] width 20 height 48
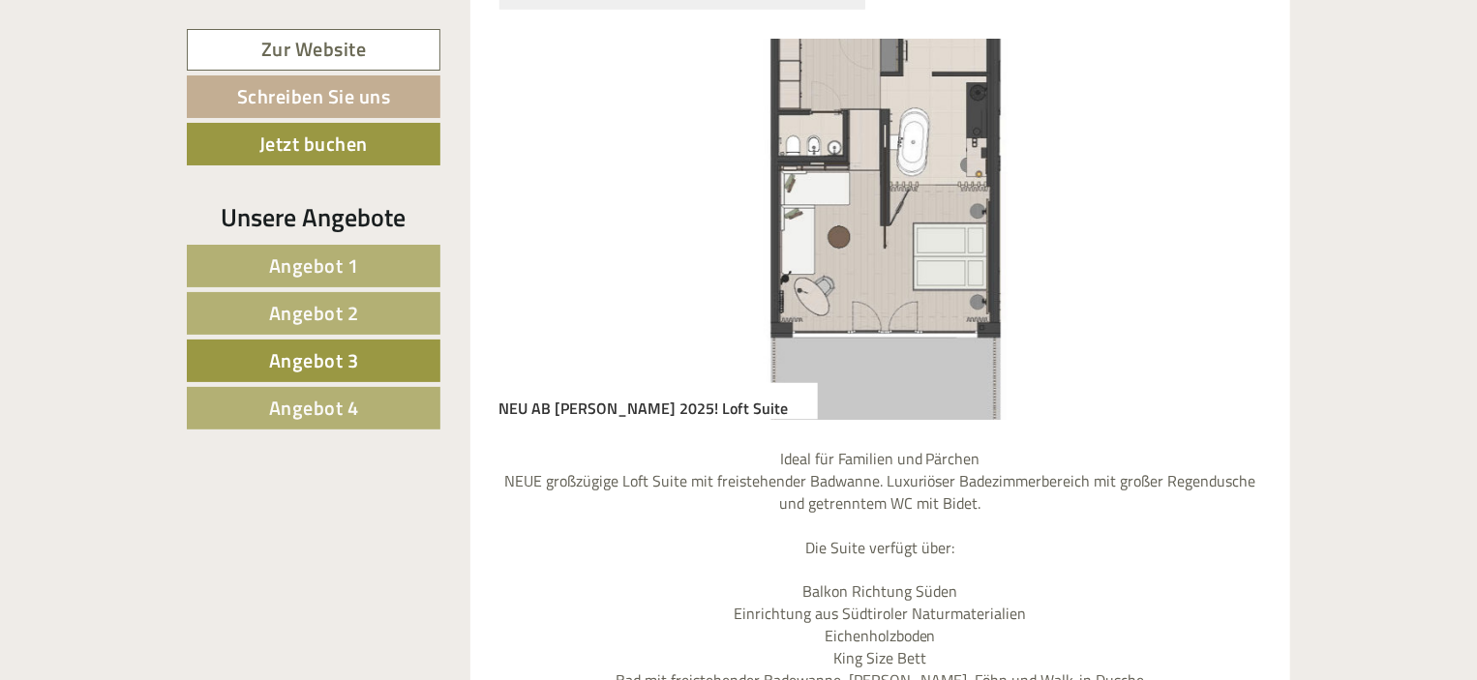
click at [378, 403] on link "Angebot 4" at bounding box center [314, 408] width 254 height 43
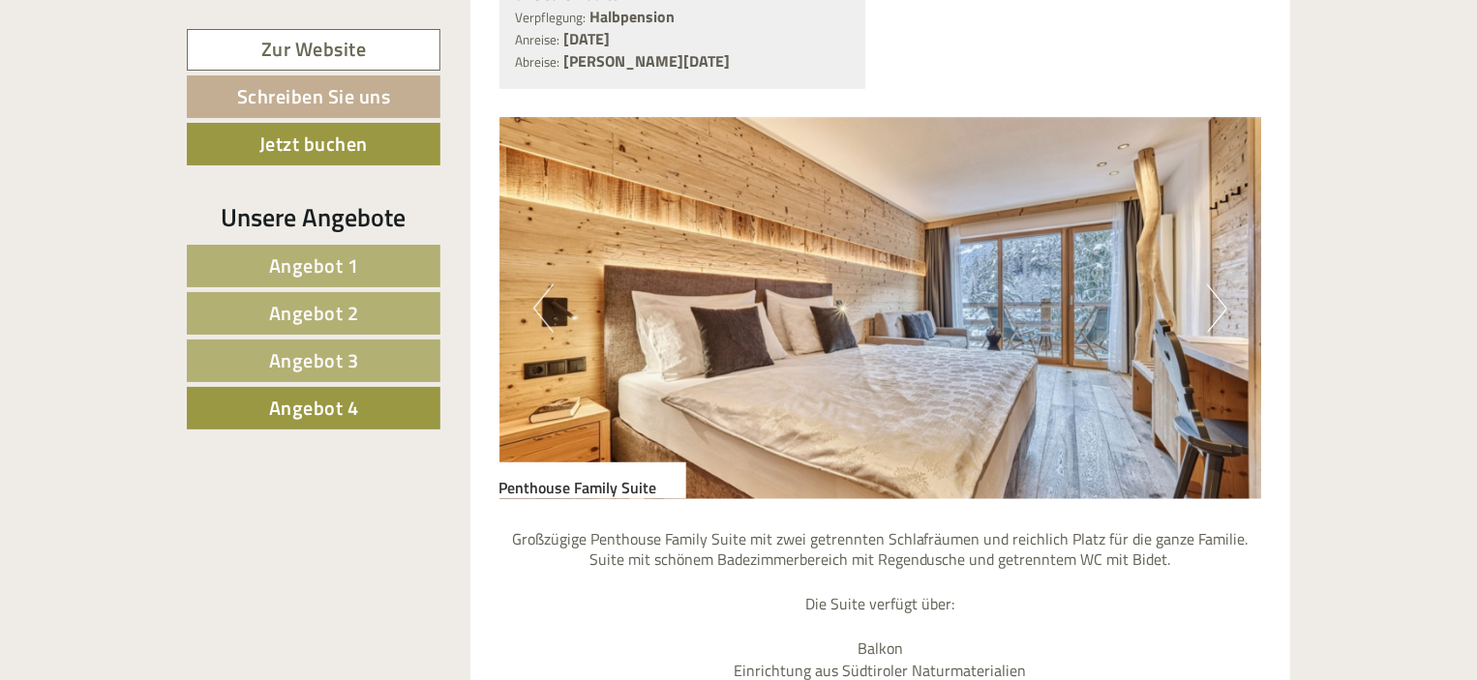
scroll to position [1297, 0]
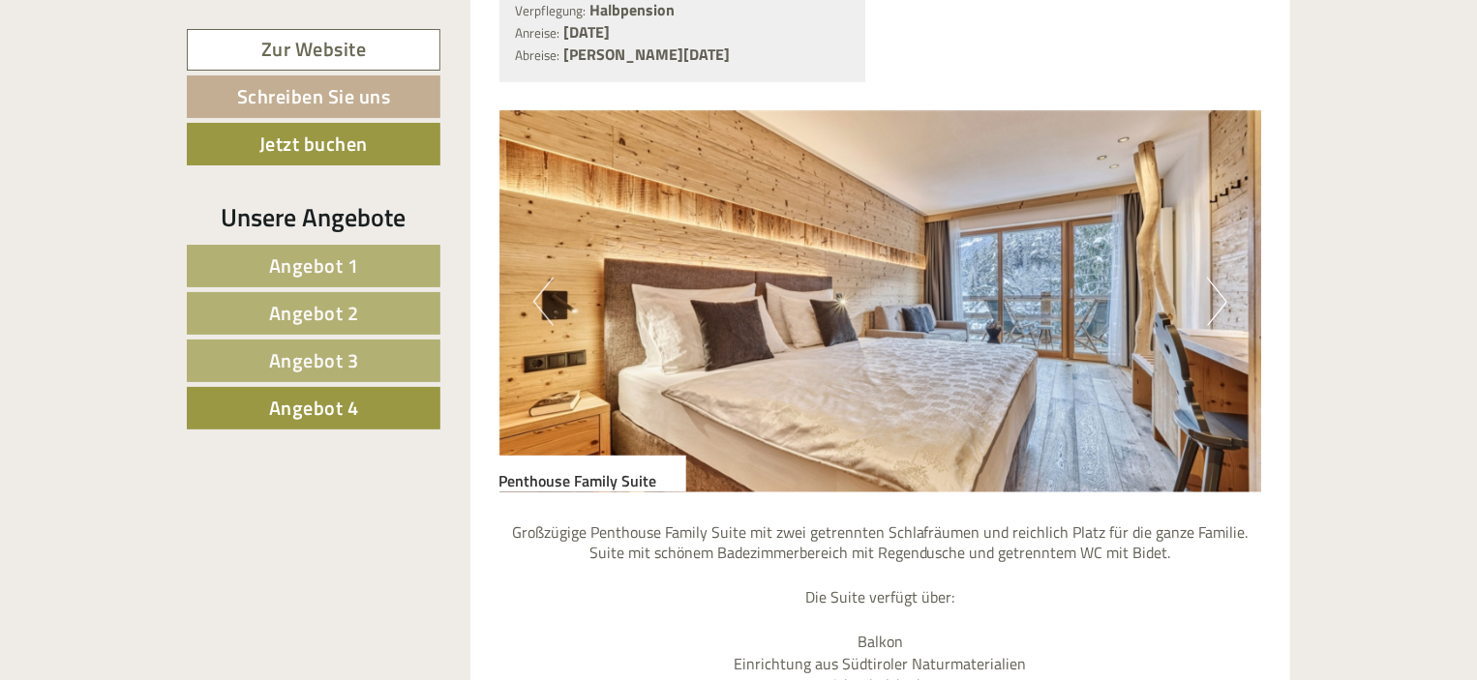
click at [1215, 296] on button "Next" at bounding box center [1217, 302] width 20 height 48
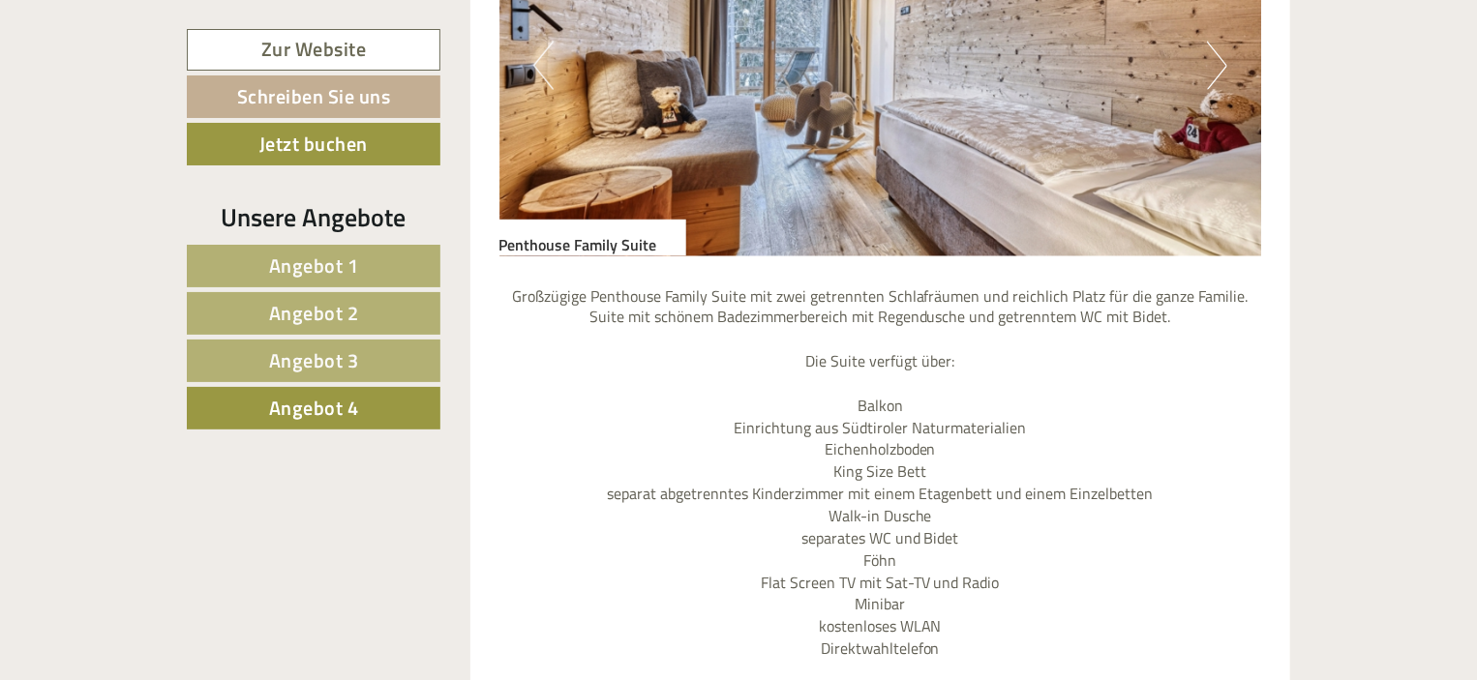
scroll to position [1587, 0]
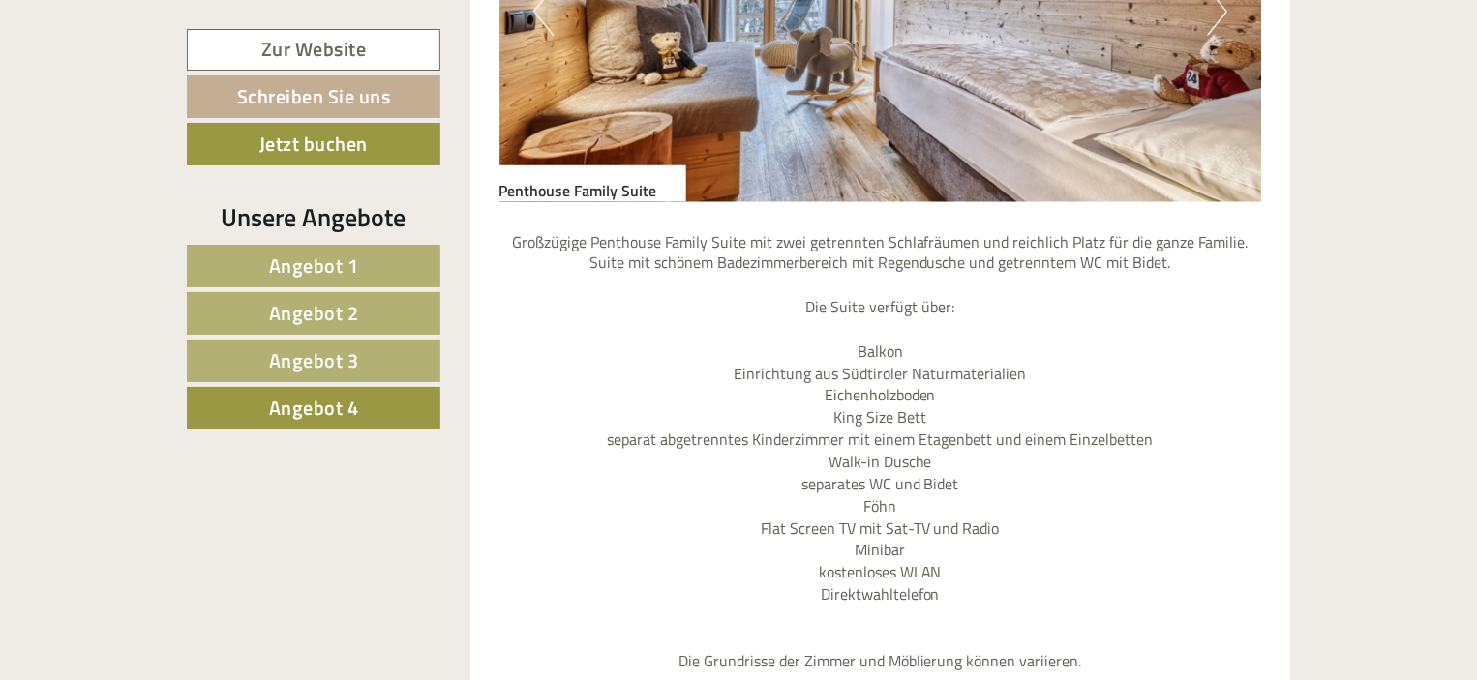
click at [1213, 15] on button "Next" at bounding box center [1217, 11] width 20 height 48
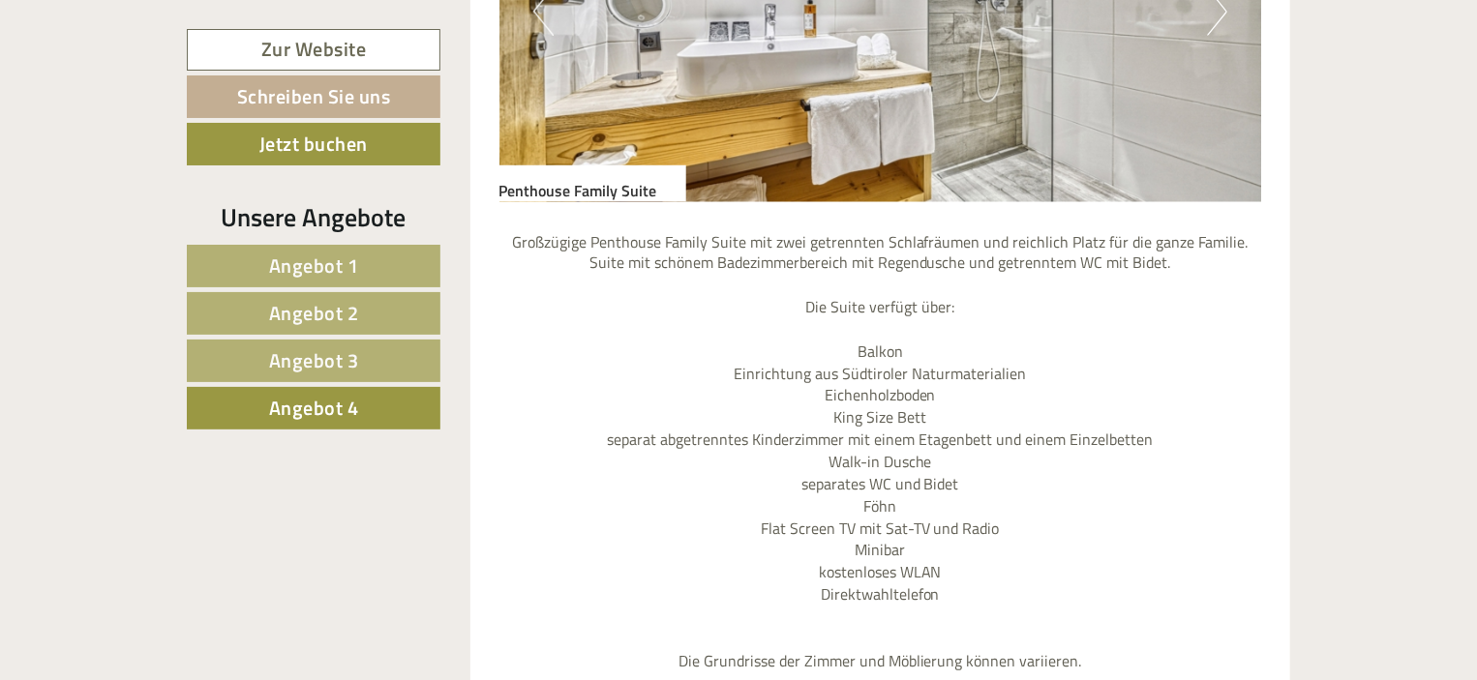
click at [1213, 15] on button "Next" at bounding box center [1217, 11] width 20 height 48
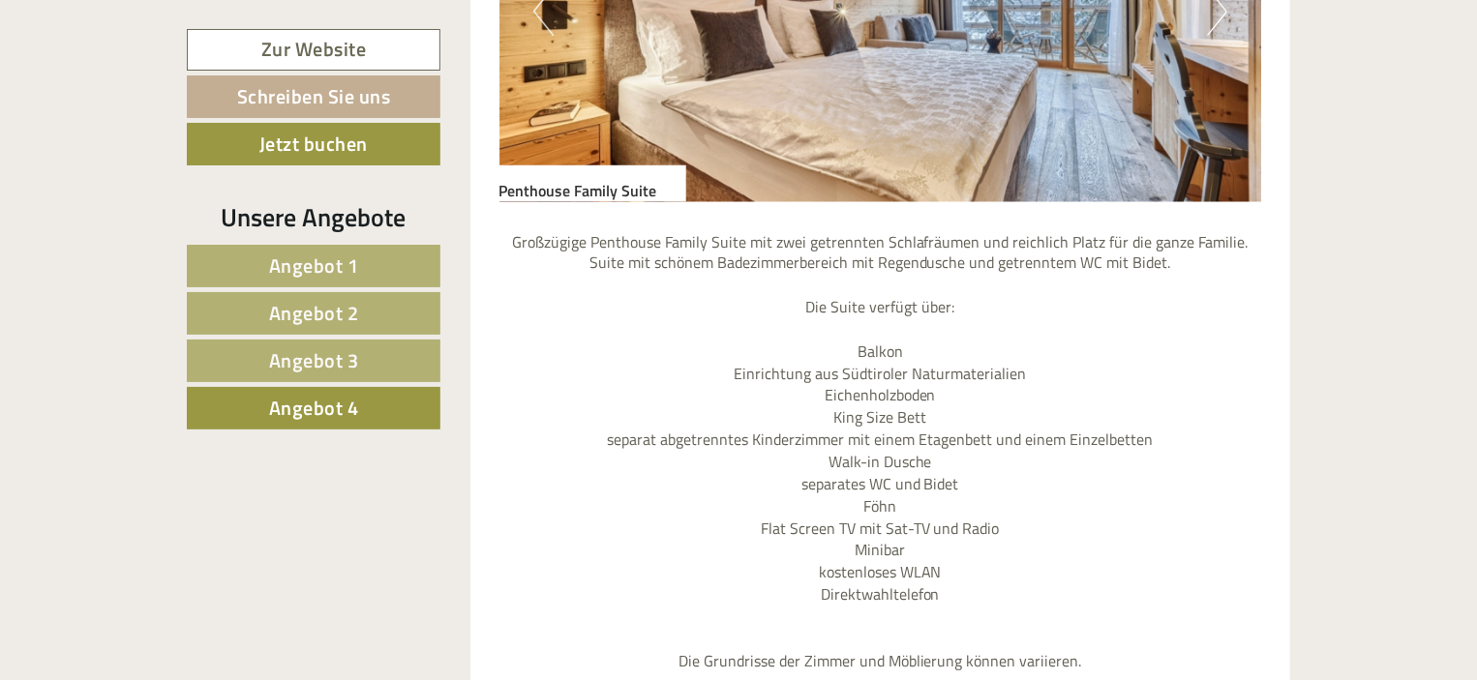
click at [1213, 15] on button "Next" at bounding box center [1217, 11] width 20 height 48
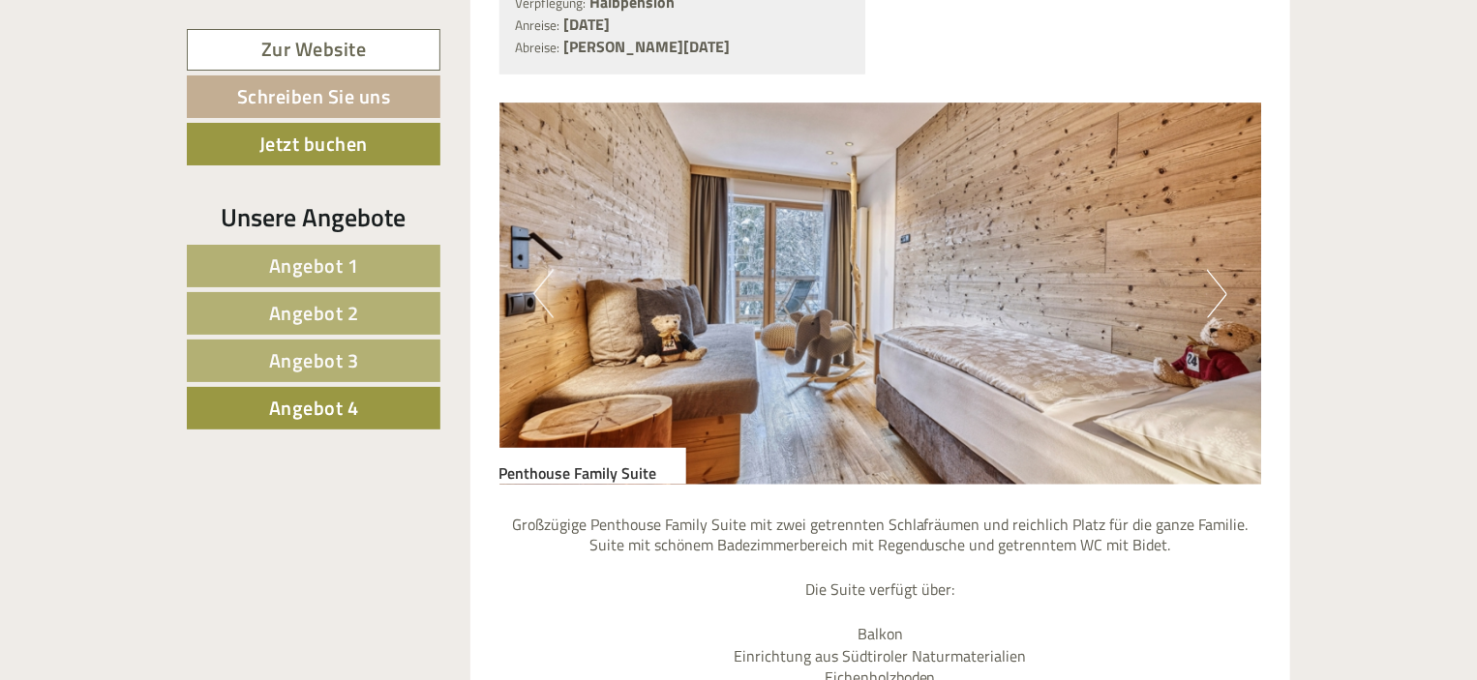
scroll to position [1297, 0]
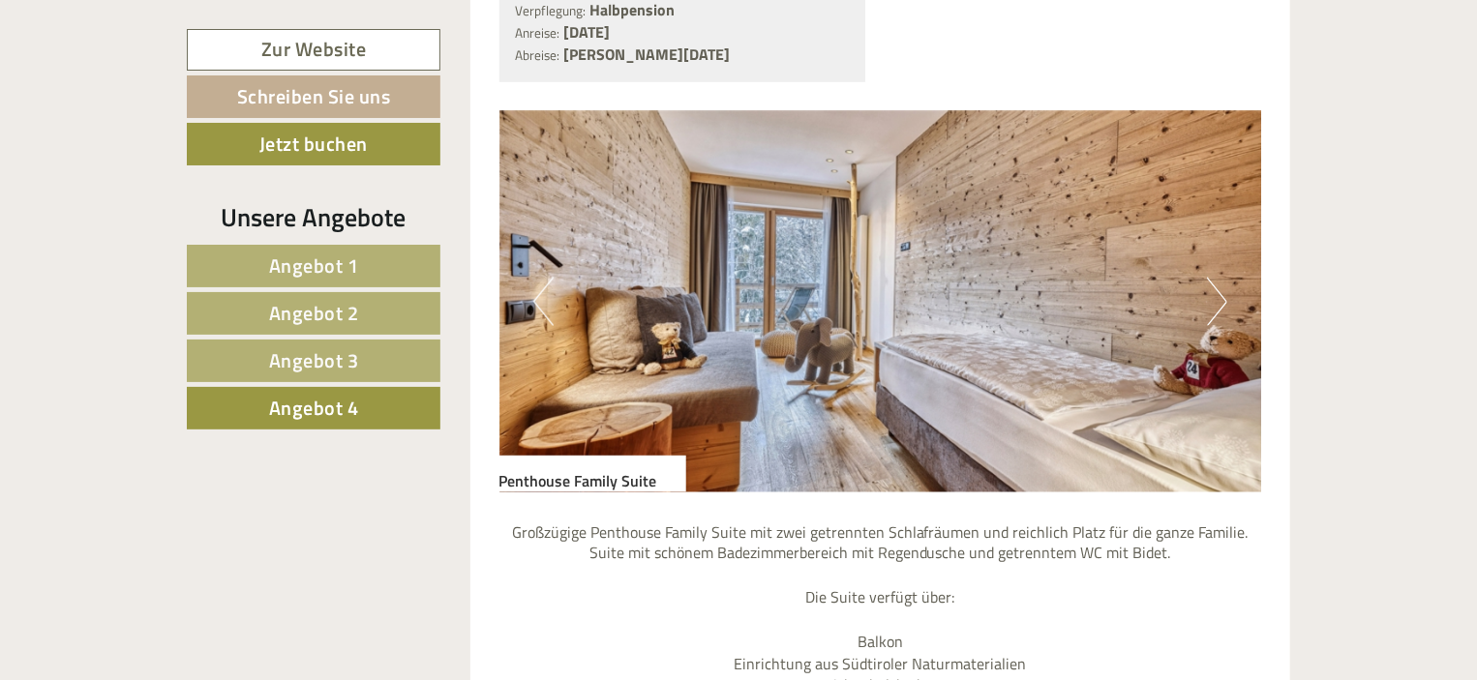
click at [1222, 297] on button "Next" at bounding box center [1217, 302] width 20 height 48
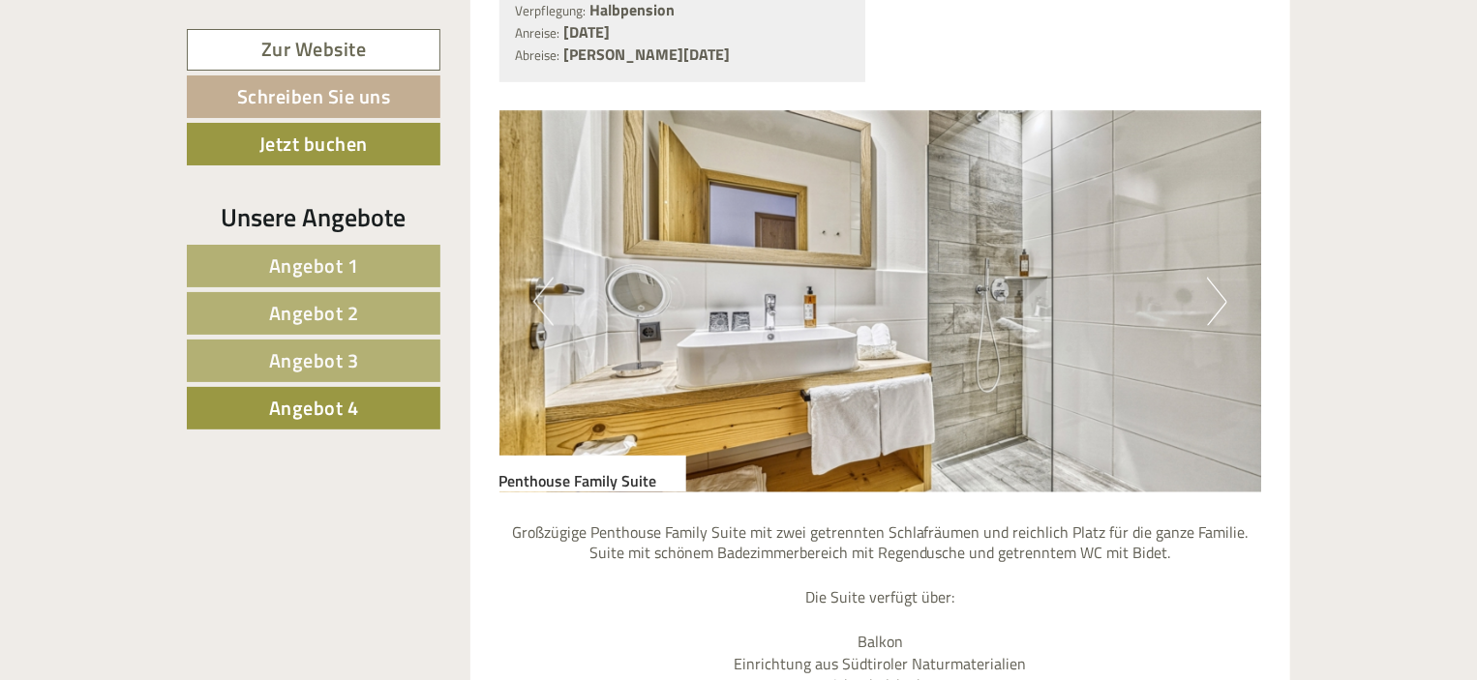
click at [1222, 297] on button "Next" at bounding box center [1217, 302] width 20 height 48
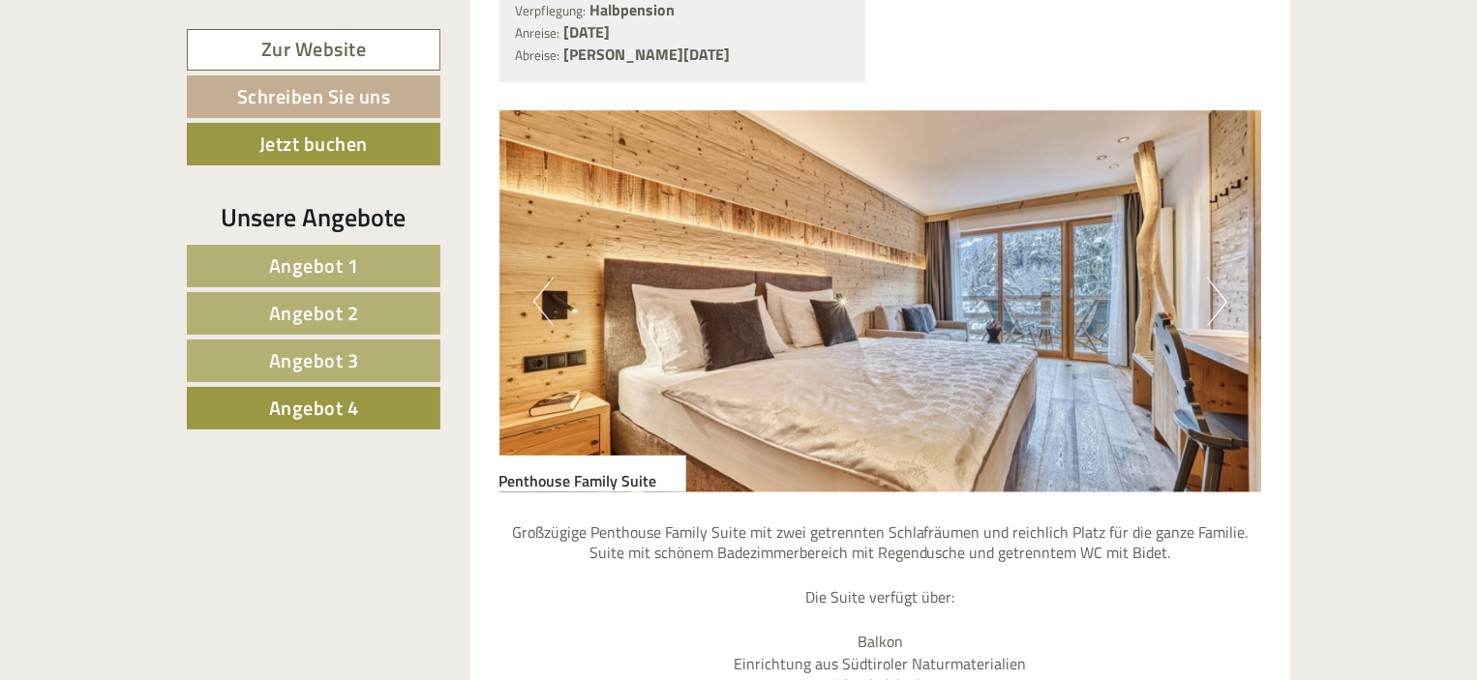
click at [1222, 297] on button "Next" at bounding box center [1217, 302] width 20 height 48
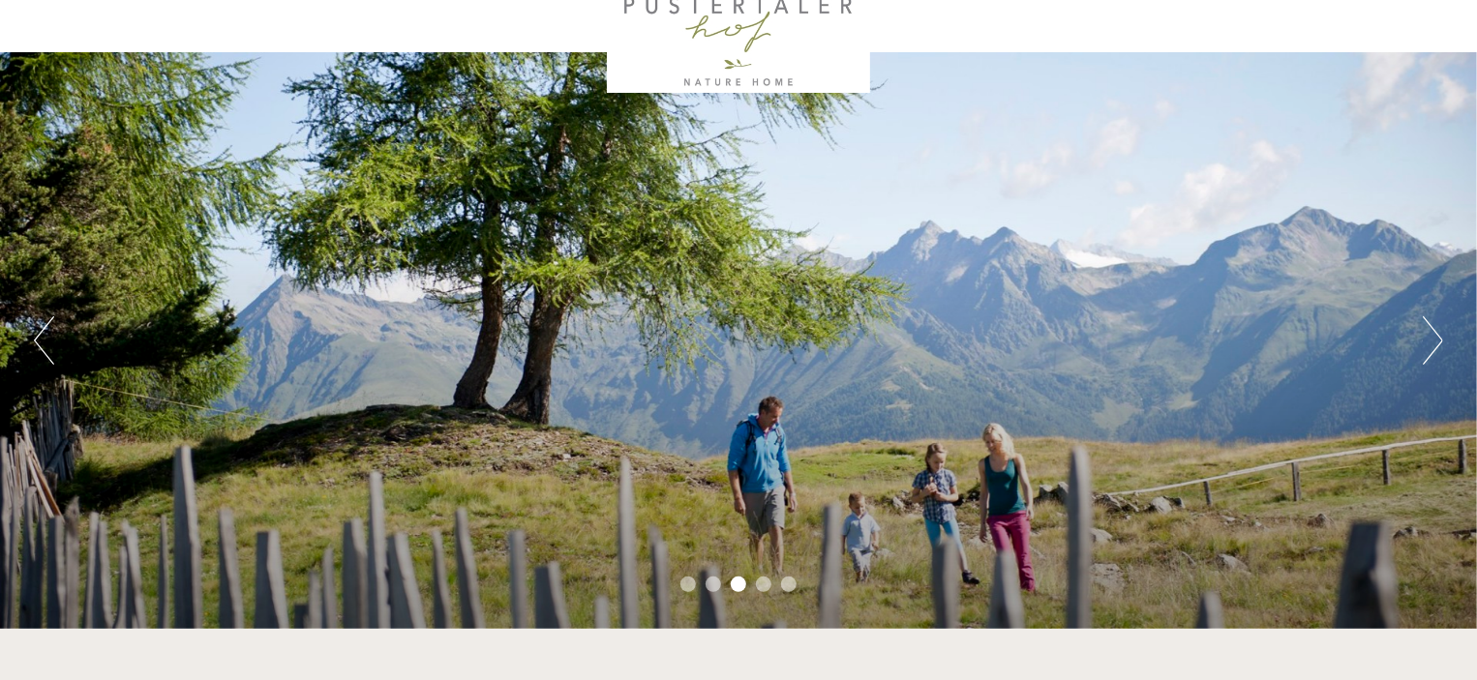
scroll to position [194, 0]
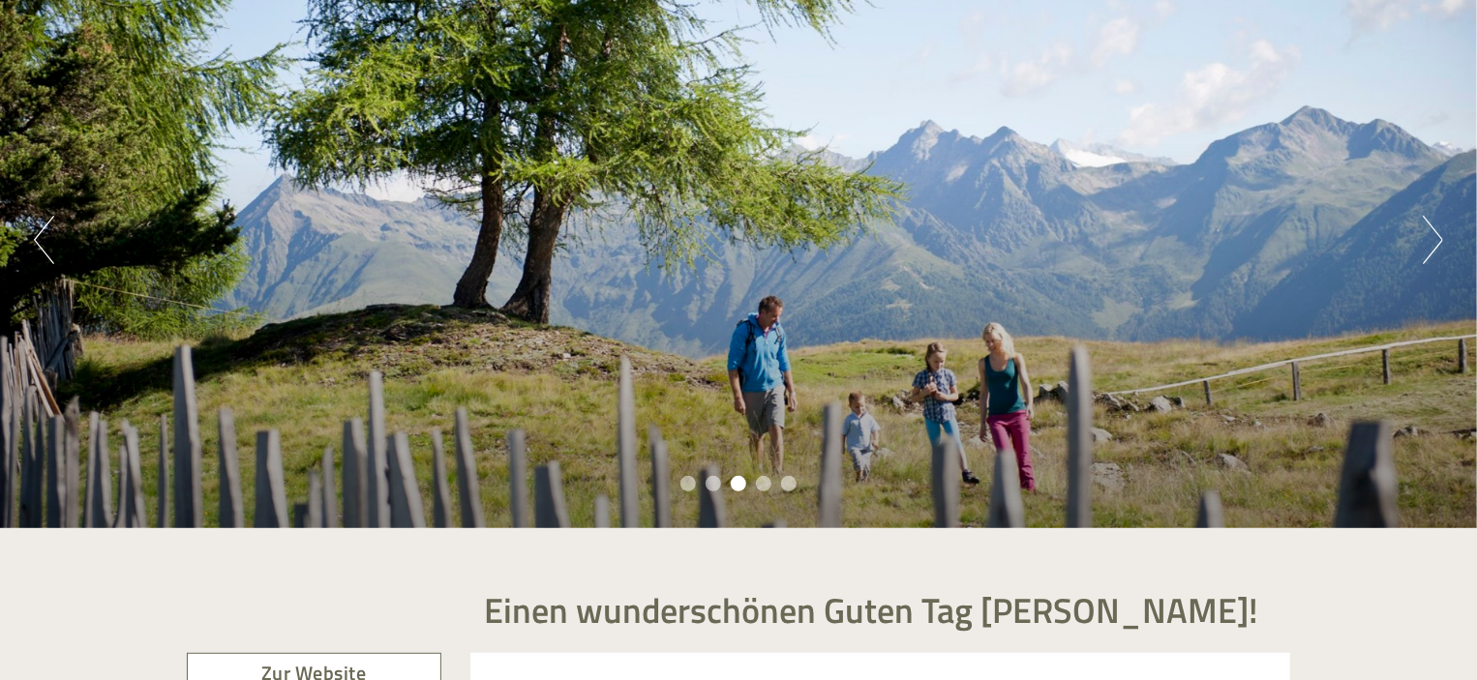
click at [44, 233] on button "Previous" at bounding box center [44, 240] width 20 height 48
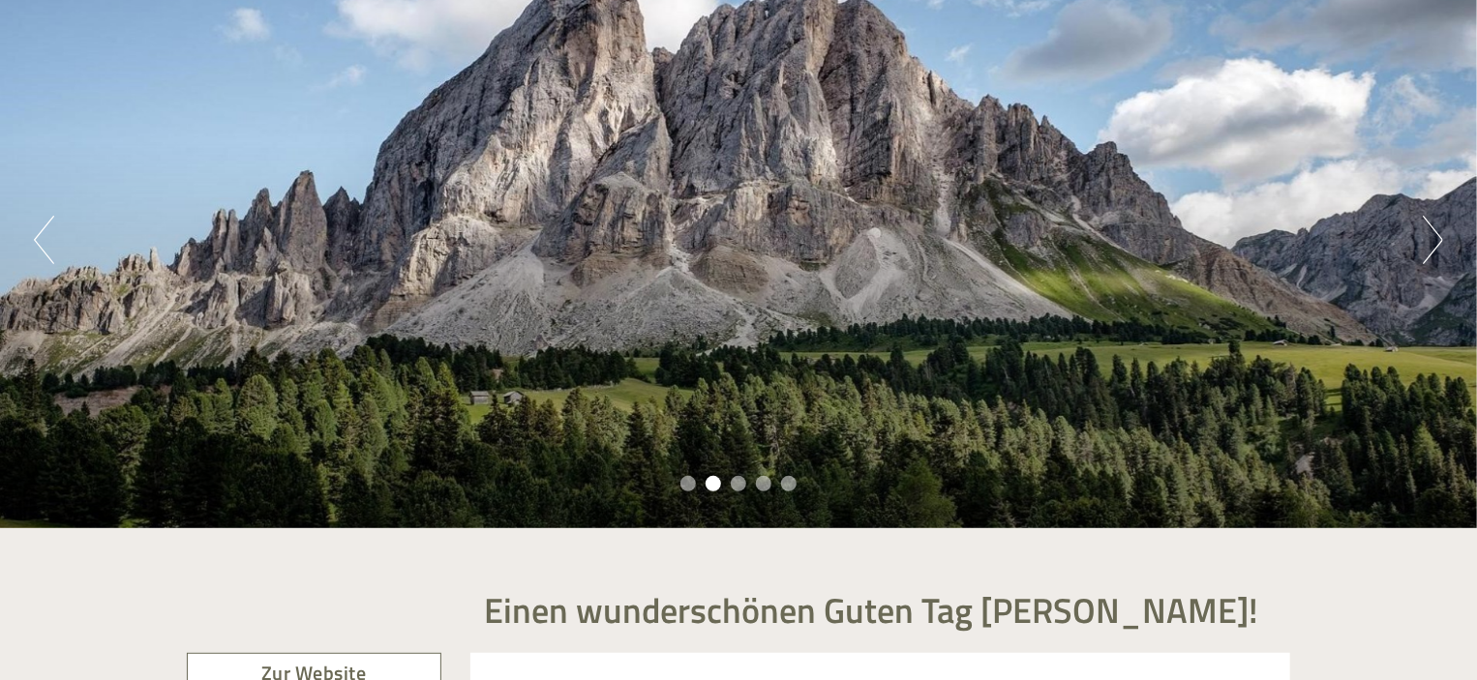
click at [44, 233] on button "Previous" at bounding box center [44, 240] width 20 height 48
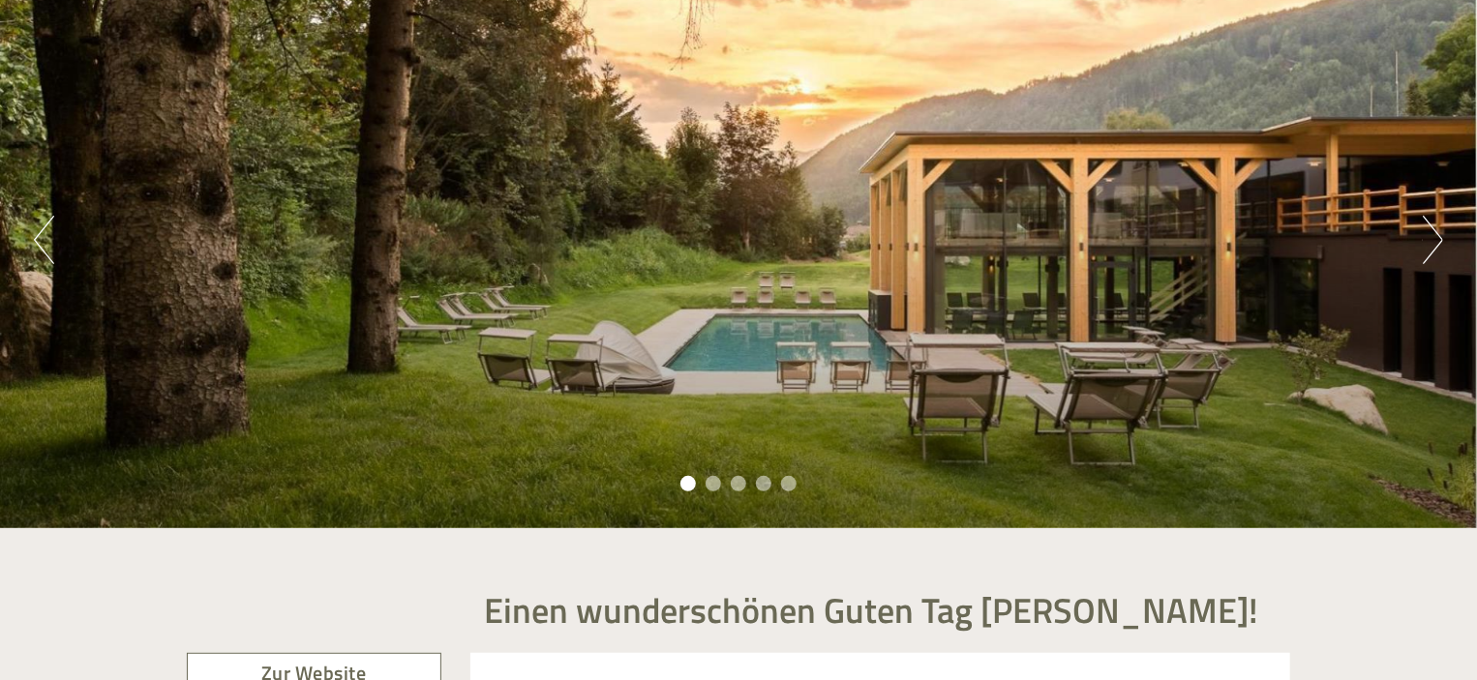
click at [566, 481] on ul "1 2 3 4 5" at bounding box center [738, 486] width 1477 height 22
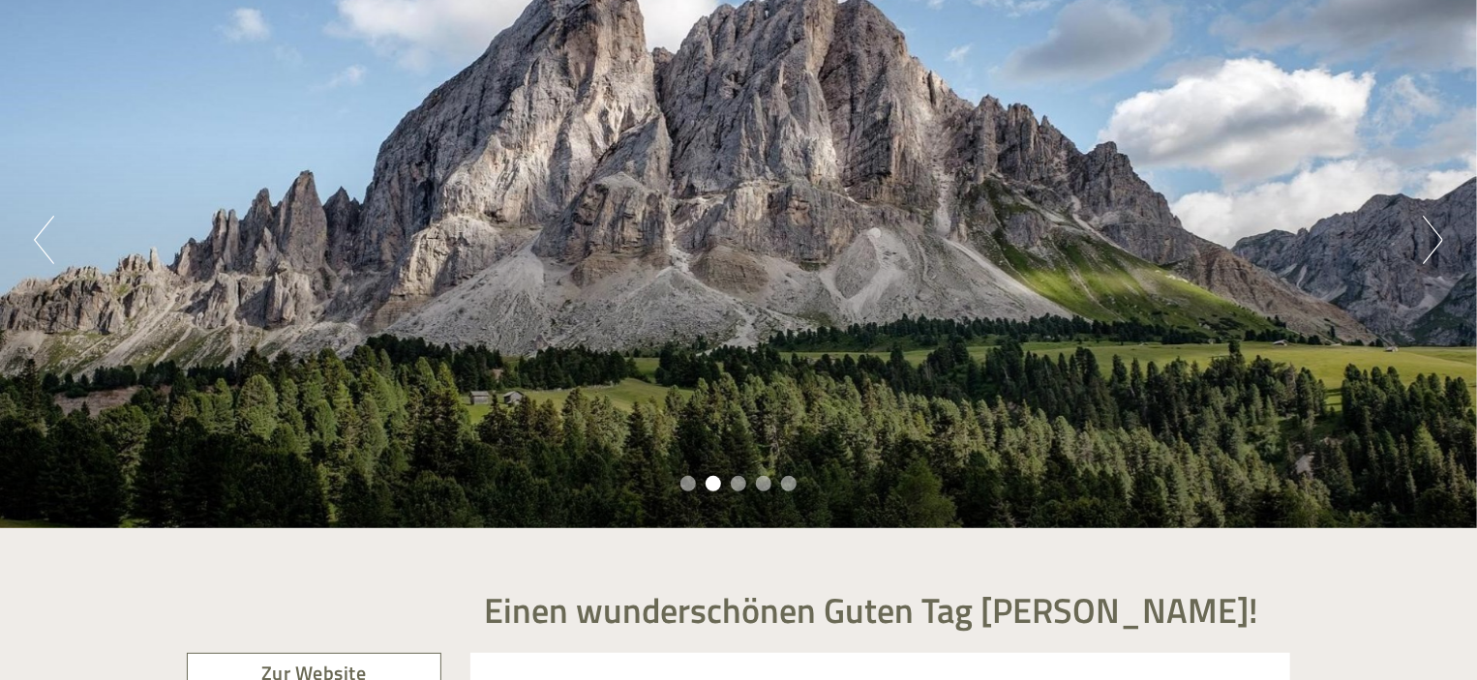
click at [62, 255] on div "Previous Next 1 2 3 4 5" at bounding box center [738, 240] width 1477 height 577
click at [50, 246] on button "Previous" at bounding box center [44, 240] width 20 height 48
click at [1442, 230] on button "Next" at bounding box center [1432, 240] width 20 height 48
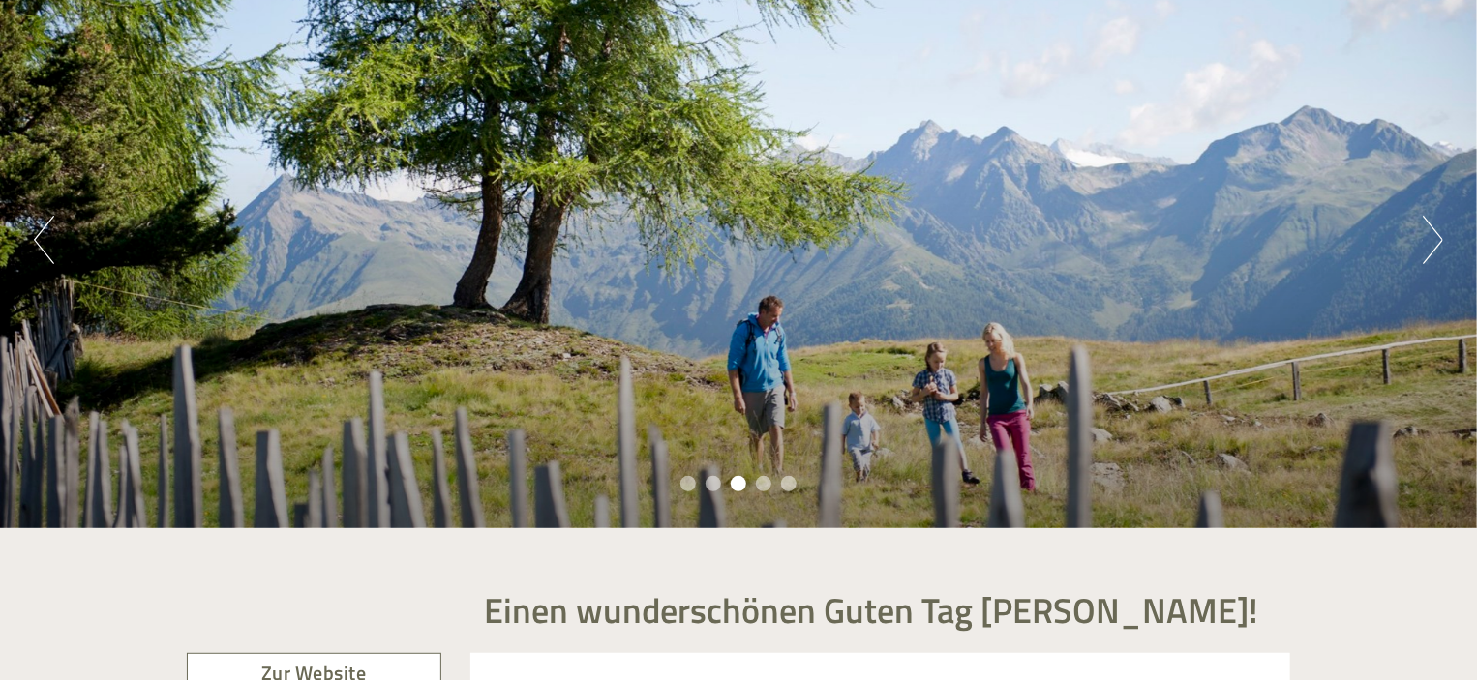
click at [1442, 230] on button "Next" at bounding box center [1432, 240] width 20 height 48
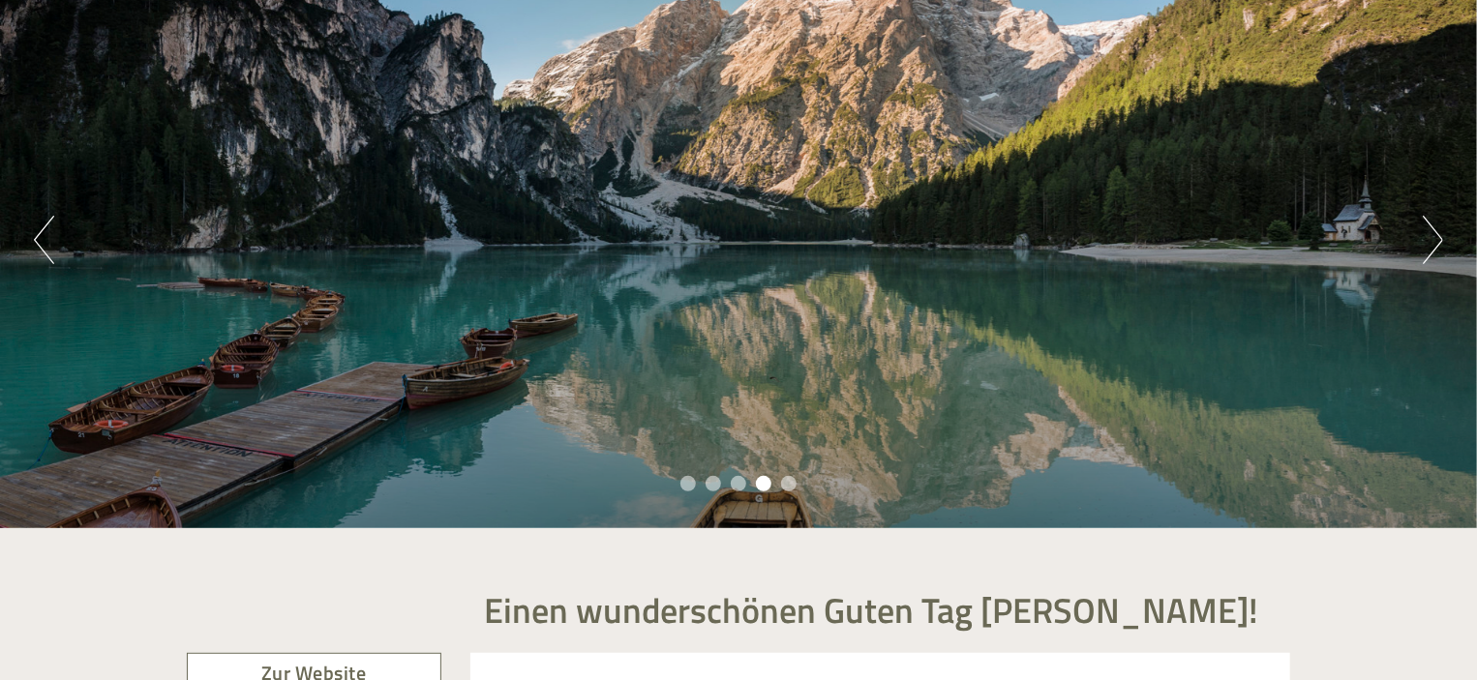
click at [1442, 230] on button "Next" at bounding box center [1432, 240] width 20 height 48
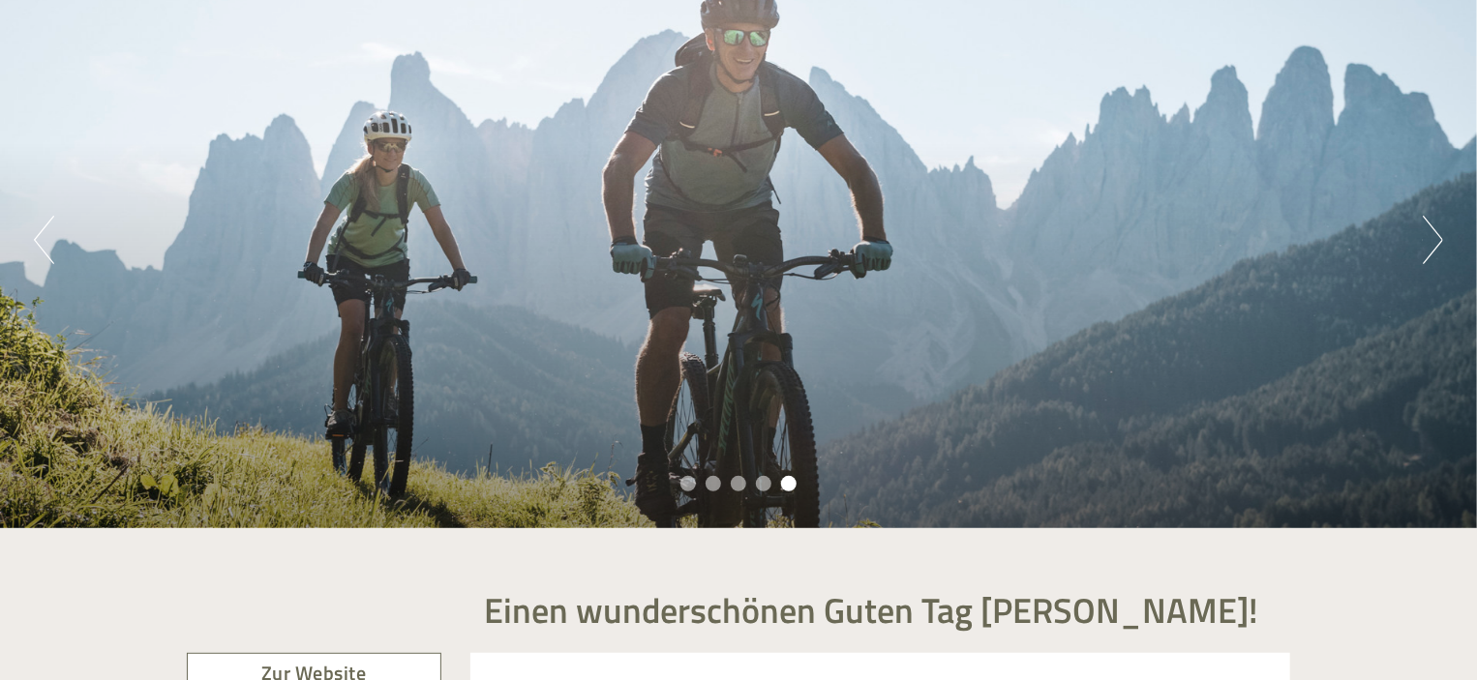
click at [1442, 230] on button "Next" at bounding box center [1432, 240] width 20 height 48
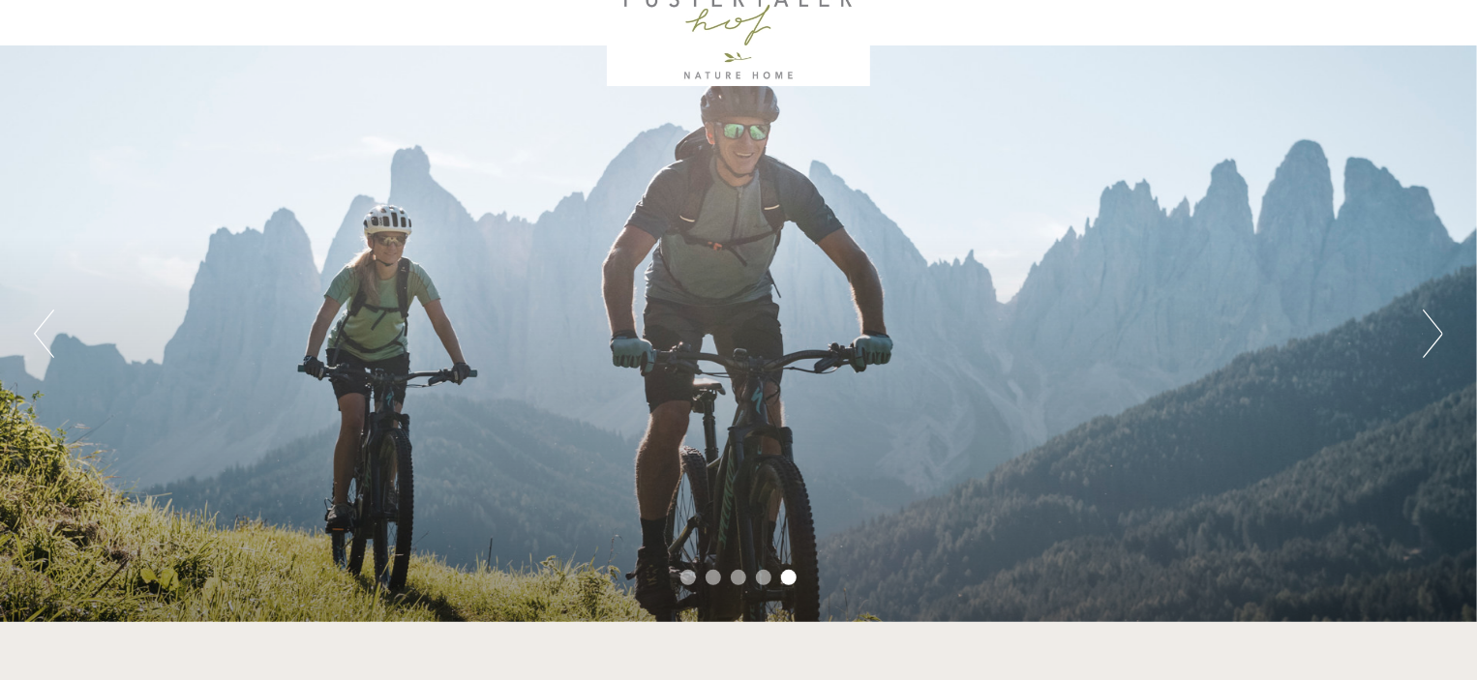
scroll to position [0, 0]
